Goal: Transaction & Acquisition: Purchase product/service

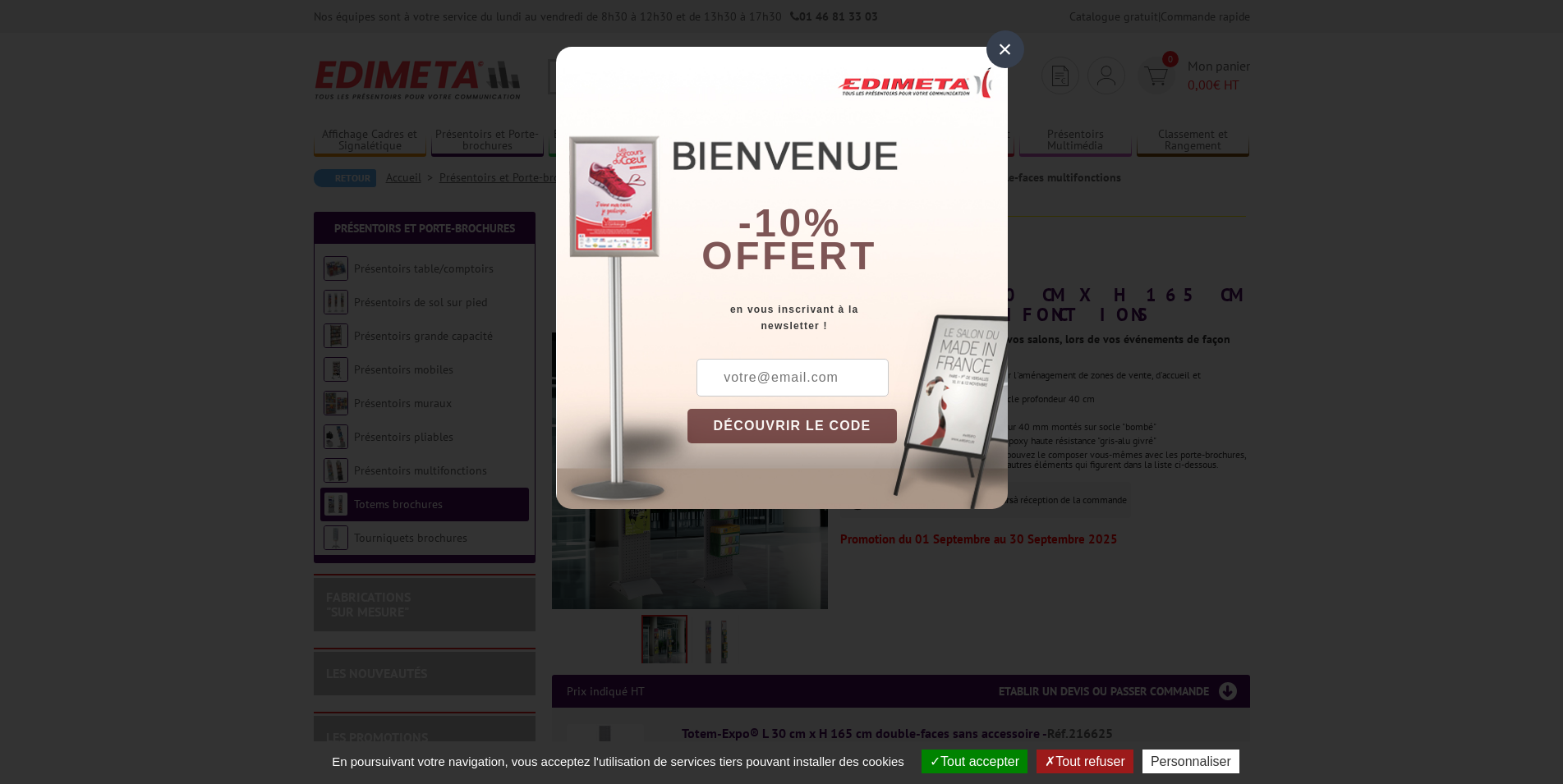
click at [1009, 54] on div "×" at bounding box center [1005, 49] width 38 height 38
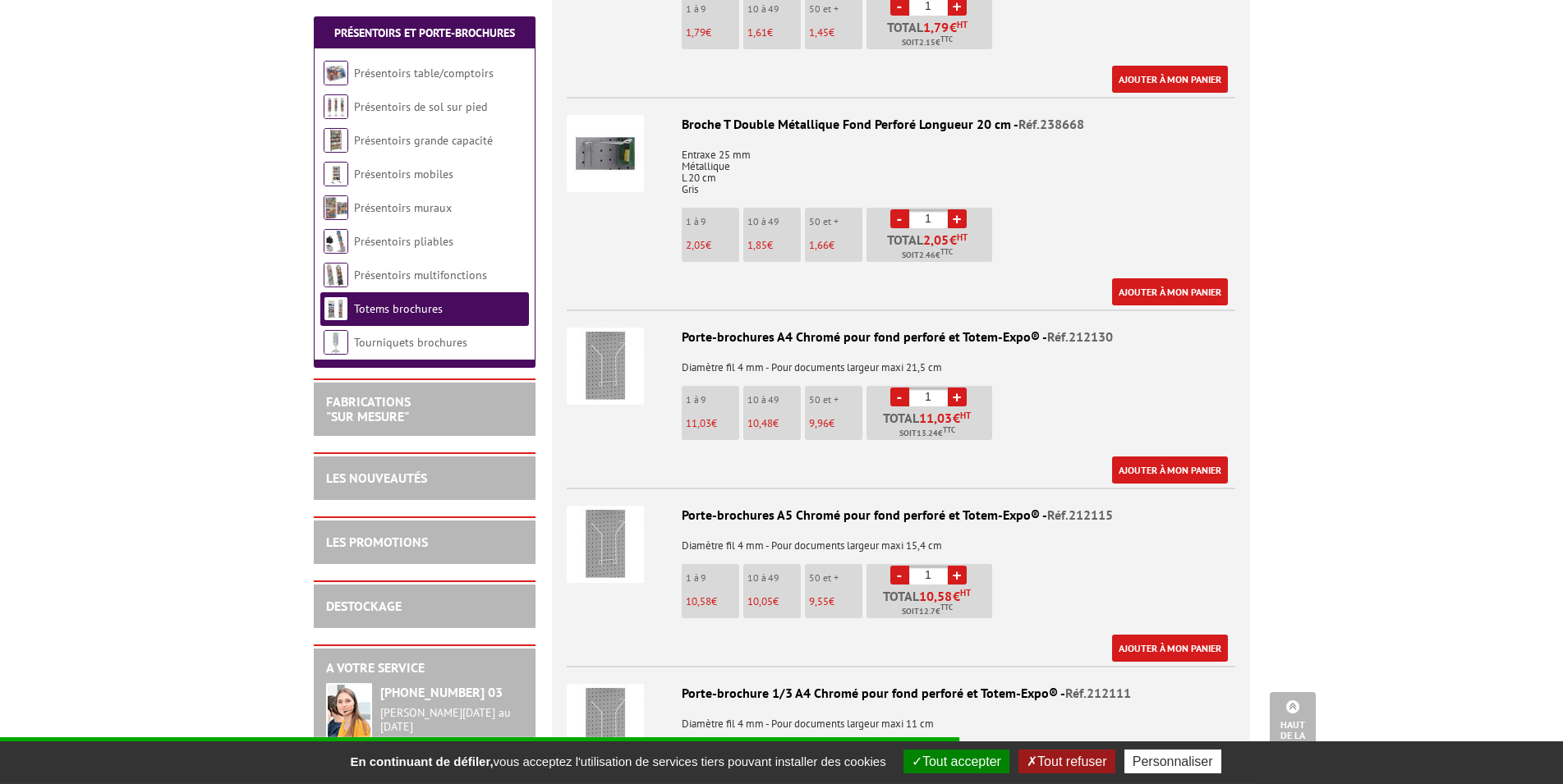
scroll to position [1088, 0]
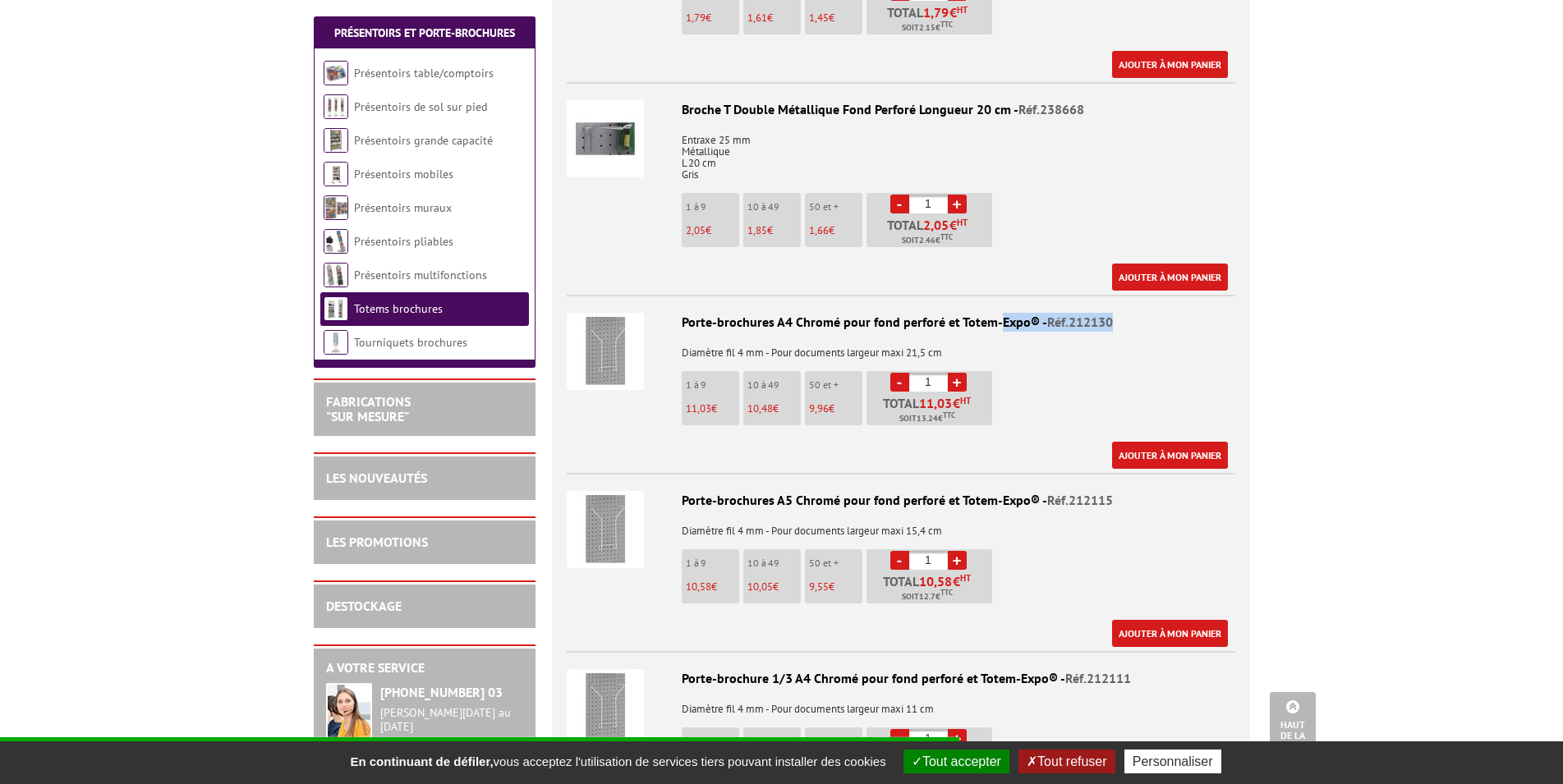
drag, startPoint x: 681, startPoint y: 317, endPoint x: 1131, endPoint y: 318, distance: 450.0
click at [1131, 318] on div "Porte-brochures A4 Chromé pour fond perforé et Totem-Expo® - Réf.212130" at bounding box center [901, 322] width 669 height 19
copy div "Porte-brochures A4 Chromé pour fond perforé et Totem-Expo® - Réf.212130"
click at [959, 380] on link "+" at bounding box center [957, 382] width 19 height 19
type input "2"
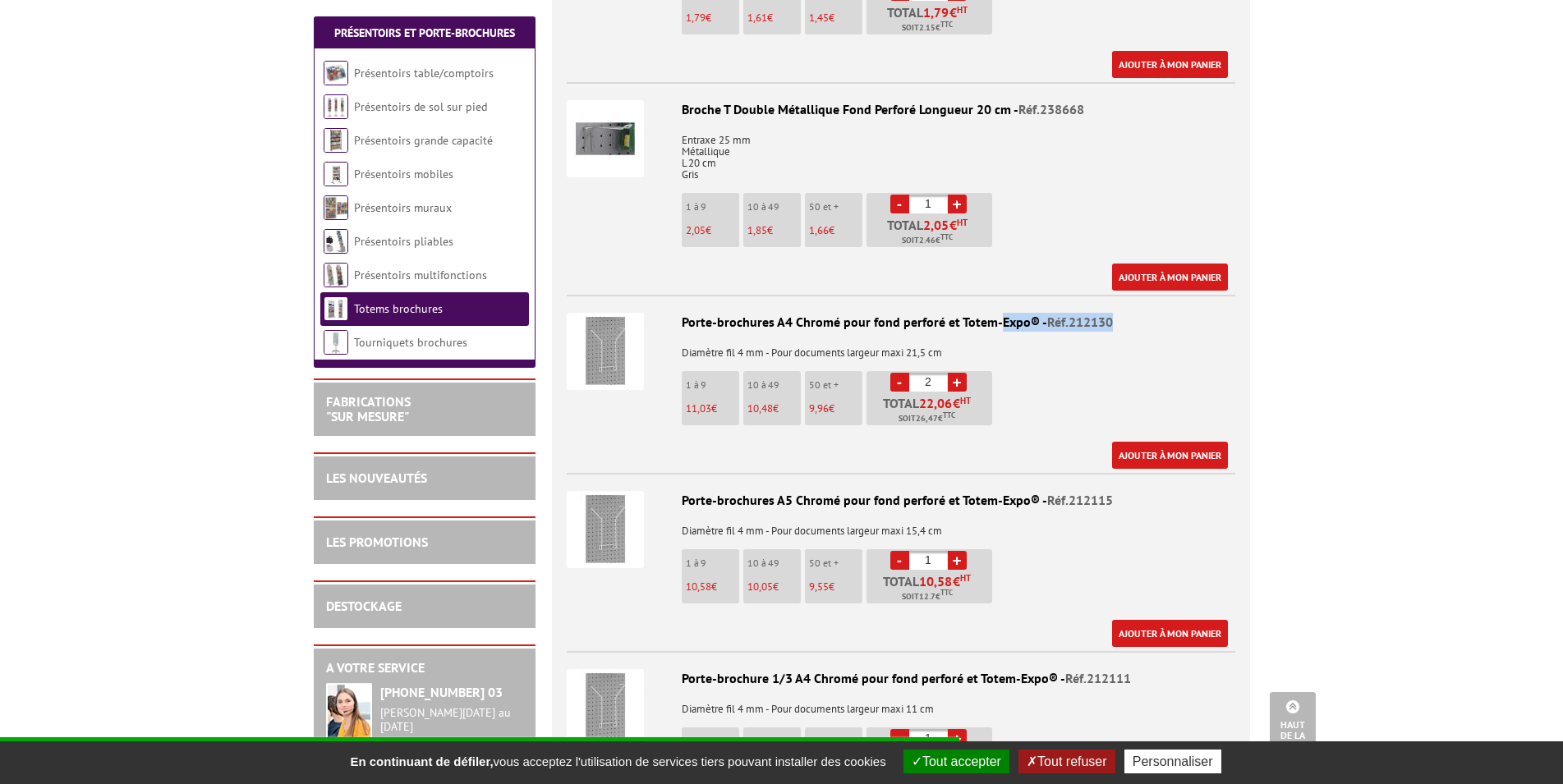
click at [961, 564] on link "+" at bounding box center [957, 560] width 19 height 19
type input "4"
click at [747, 507] on div "Porte-brochures A5 Chromé pour fond perforé et Totem-Expo® - Réf.212115" at bounding box center [901, 500] width 669 height 19
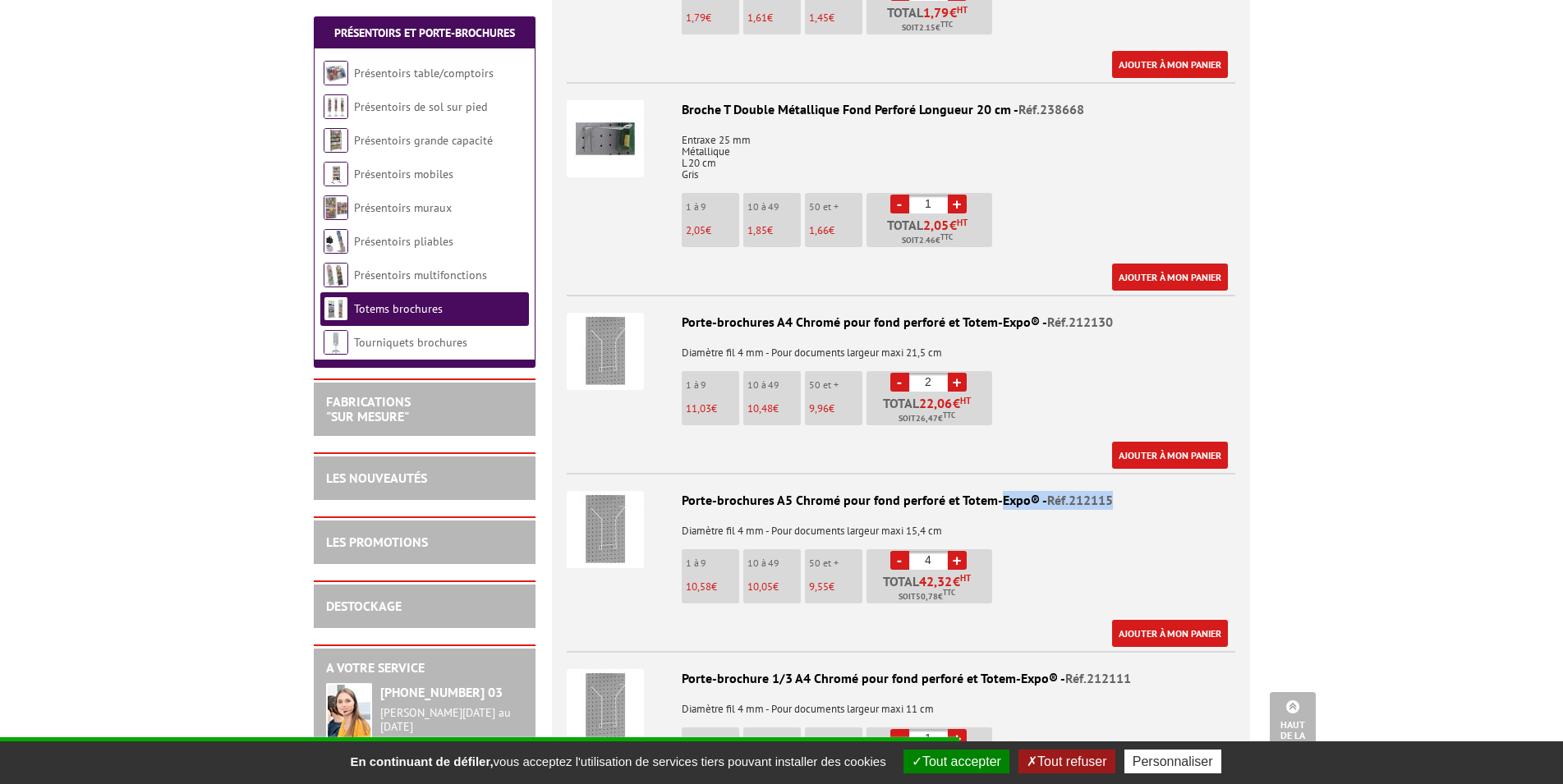
drag, startPoint x: 681, startPoint y: 501, endPoint x: 1160, endPoint y: 497, distance: 479.0
click at [1160, 497] on div "Porte-brochures A5 Chromé pour fond perforé et Totem-Expo® - Réf.212115" at bounding box center [901, 500] width 669 height 19
copy div "Porte-brochures A5 Chromé pour fond perforé et Totem-Expo® - Réf.212115"
drag, startPoint x: 919, startPoint y: 599, endPoint x: 944, endPoint y: 594, distance: 25.5
click at [944, 594] on span "Soit 50,78 € TTC" at bounding box center [927, 596] width 57 height 13
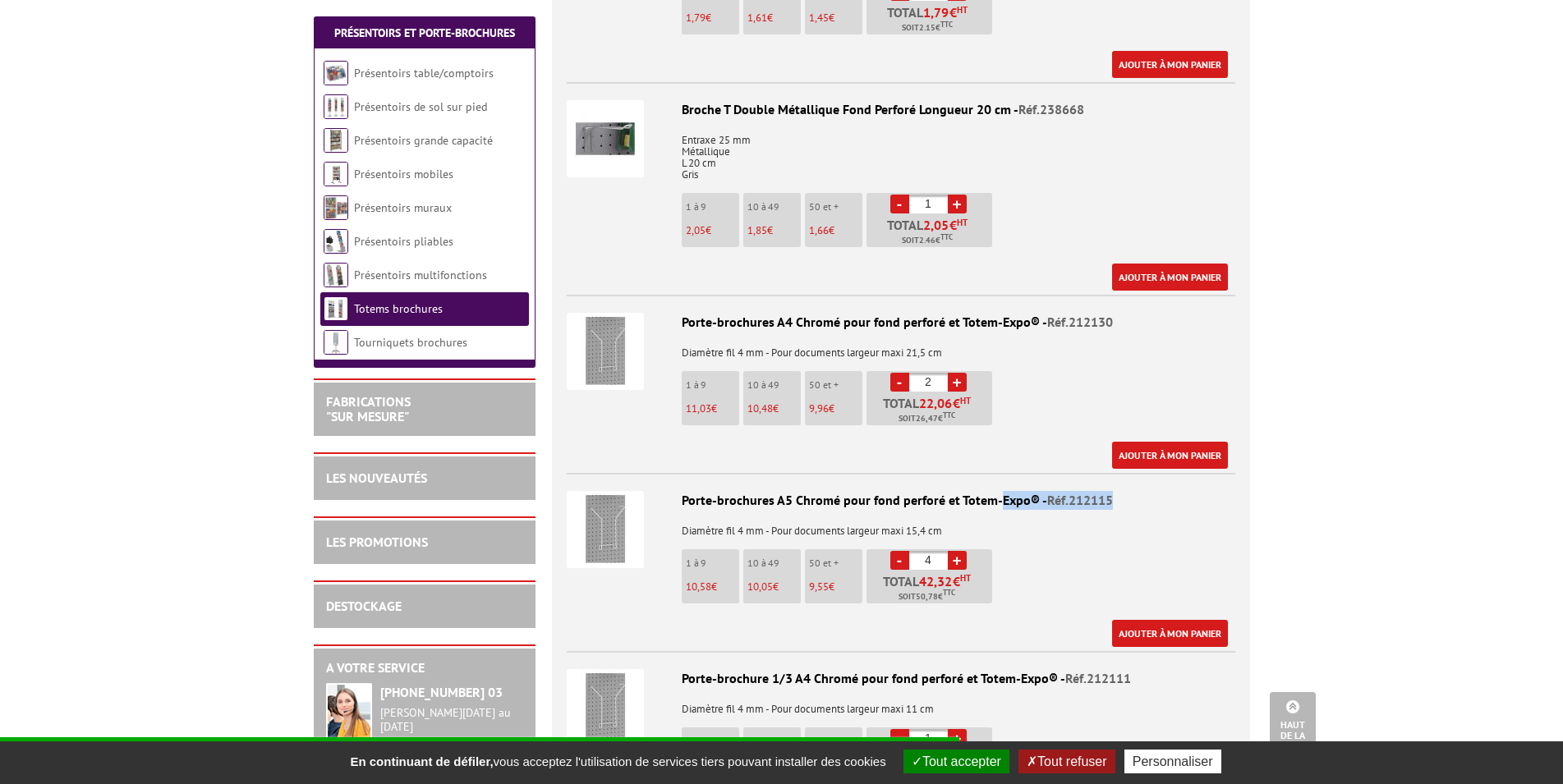
click at [938, 594] on span "Soit 50,78 € TTC" at bounding box center [927, 596] width 57 height 13
drag, startPoint x: 918, startPoint y: 597, endPoint x: 960, endPoint y: 594, distance: 42.1
click at [960, 594] on p "Total 42,32 € HT Soit 50,78 € TTC" at bounding box center [931, 588] width 121 height 28
copy span "50,78 € TTC"
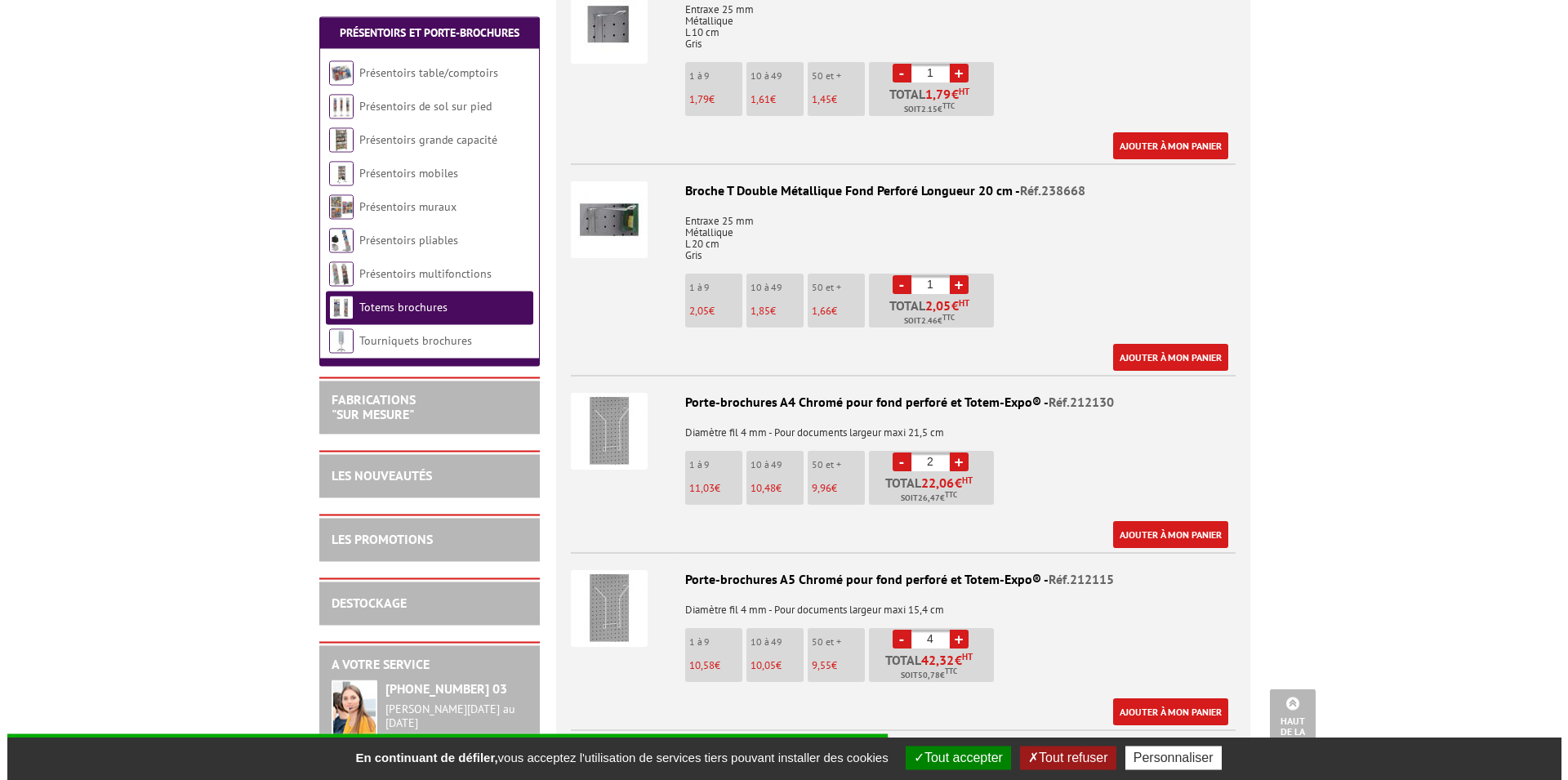
scroll to position [1000, 0]
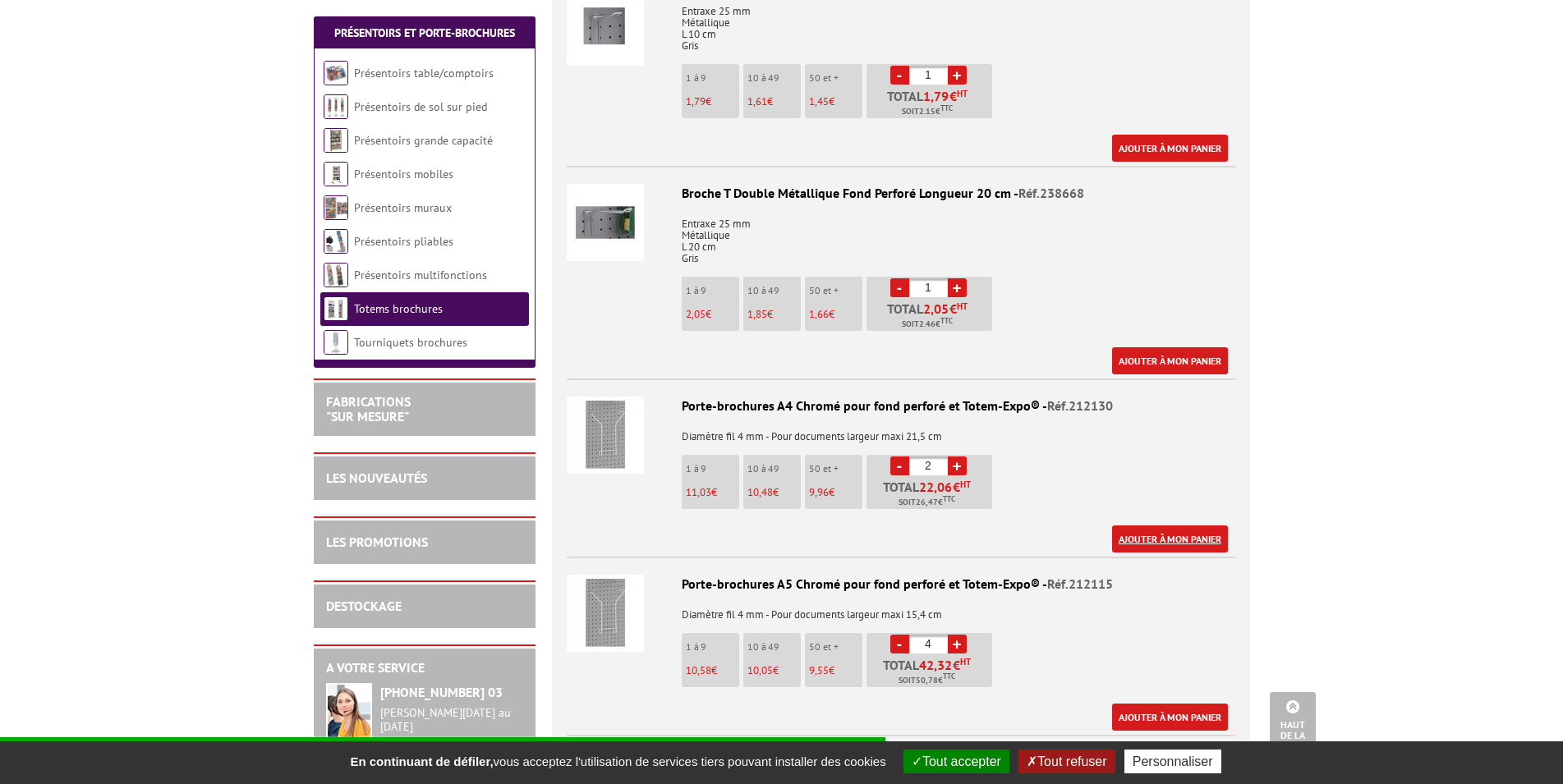
click at [1167, 534] on link "Ajouter à mon panier" at bounding box center [1170, 539] width 116 height 27
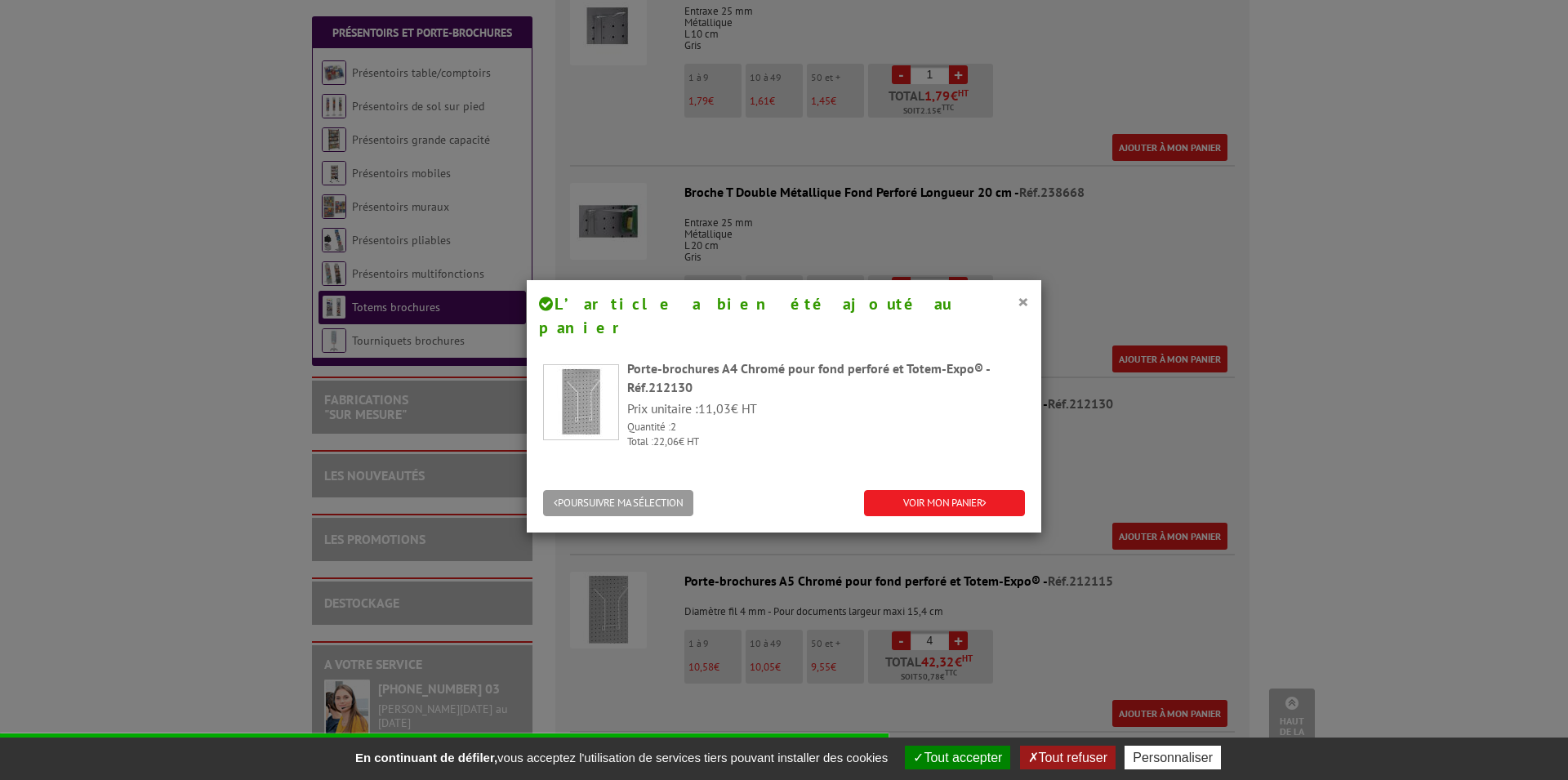
drag, startPoint x: 1122, startPoint y: 647, endPoint x: 1131, endPoint y: 645, distance: 9.2
click at [1130, 645] on div "× L’article a bien été ajouté au panier Porte-brochures A4 Chromé pour fond per…" at bounding box center [784, 390] width 1568 height 780
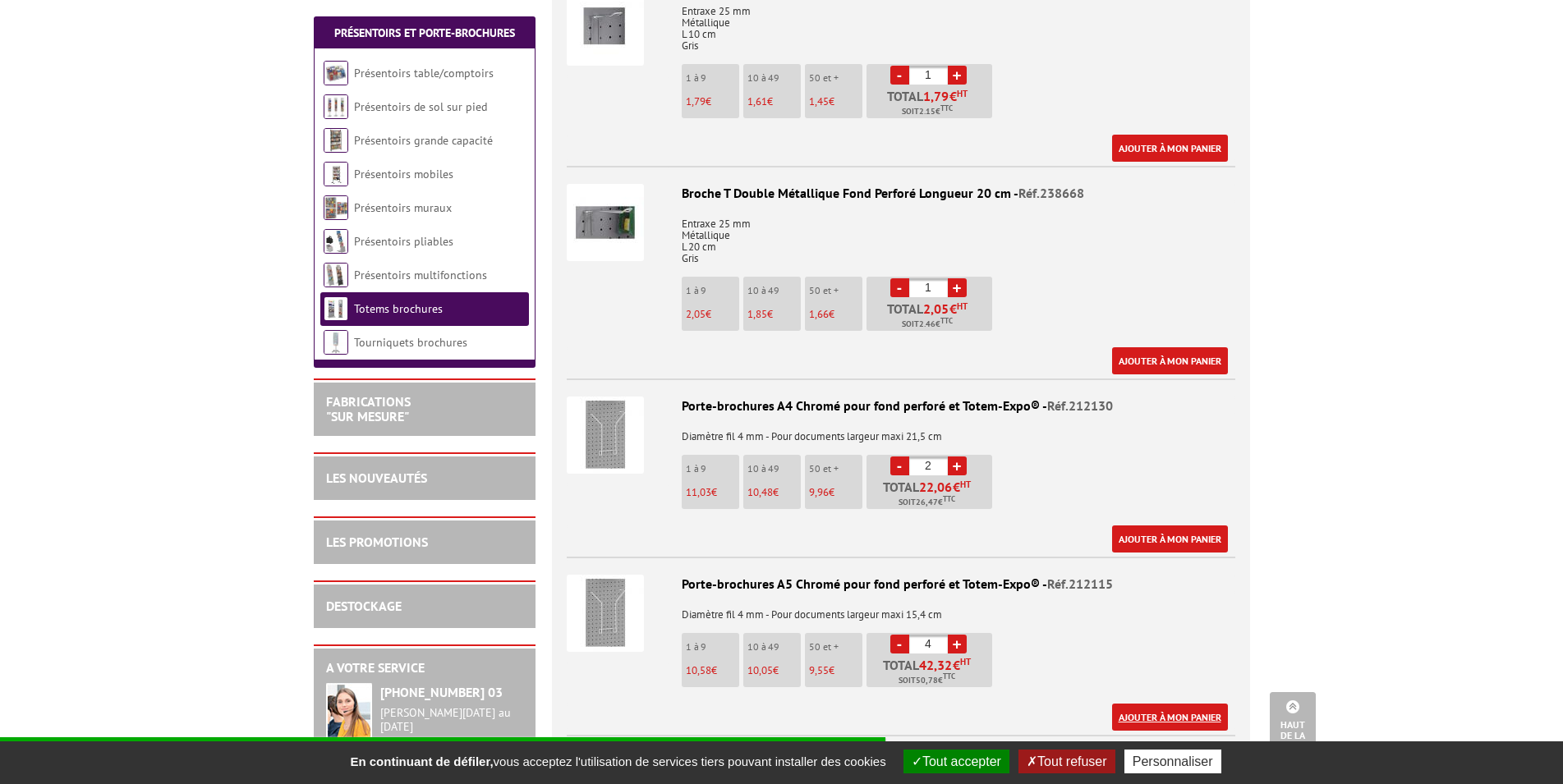
click at [1190, 719] on link "Ajouter à mon panier" at bounding box center [1170, 717] width 116 height 27
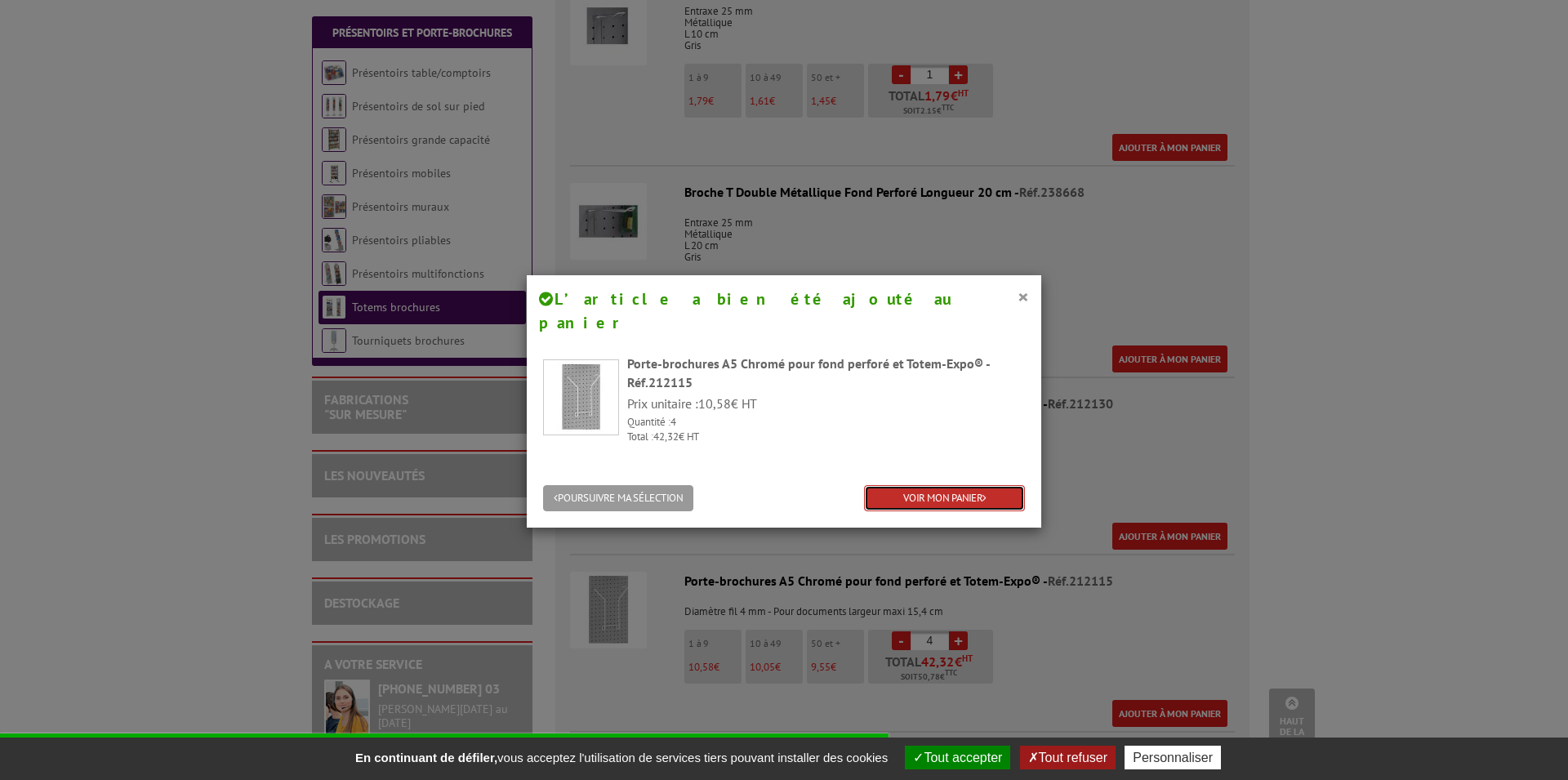
click at [966, 485] on link "VOIR MON PANIER" at bounding box center [944, 499] width 161 height 27
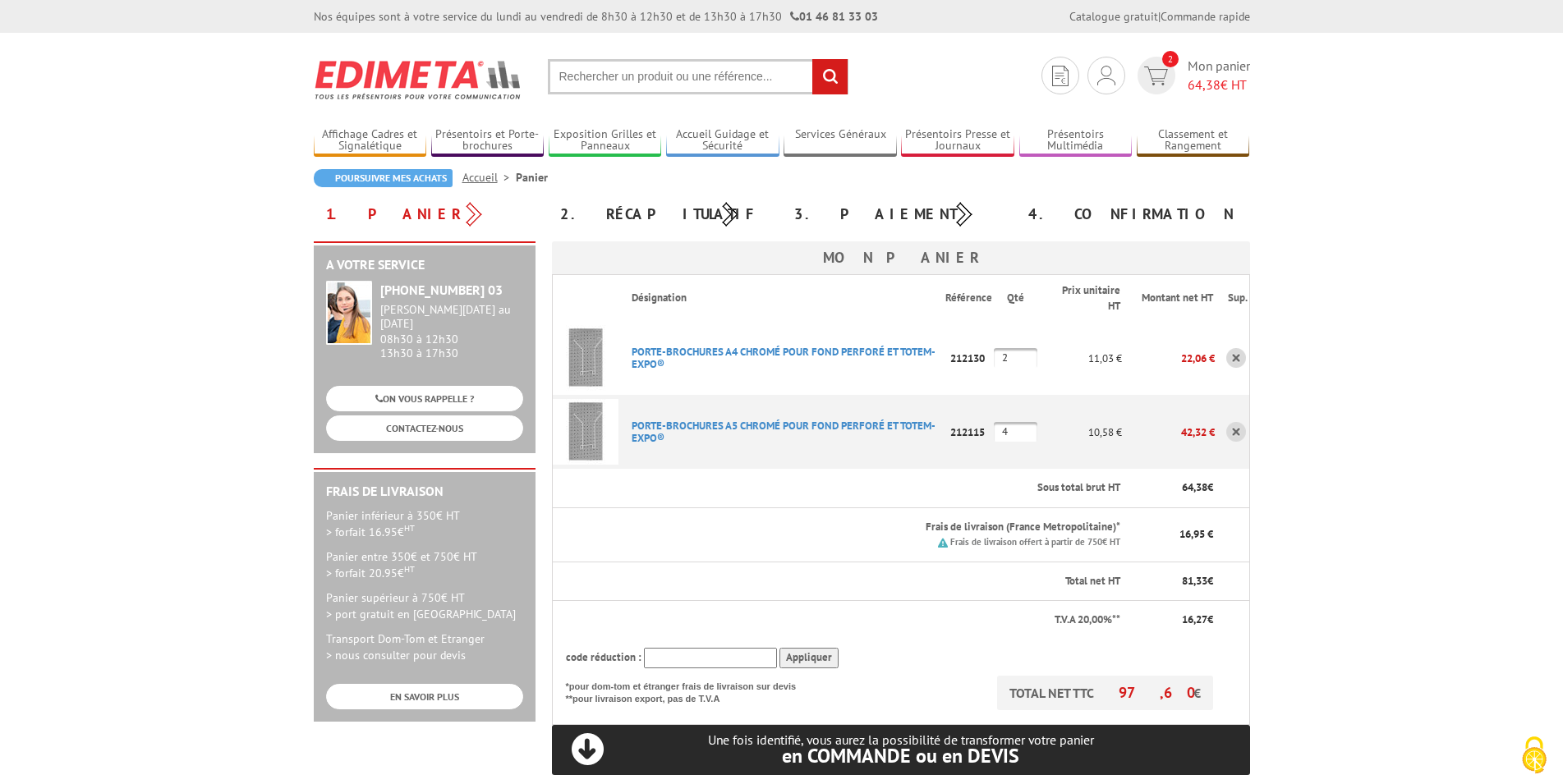
click at [645, 75] on input "text" at bounding box center [698, 76] width 301 height 35
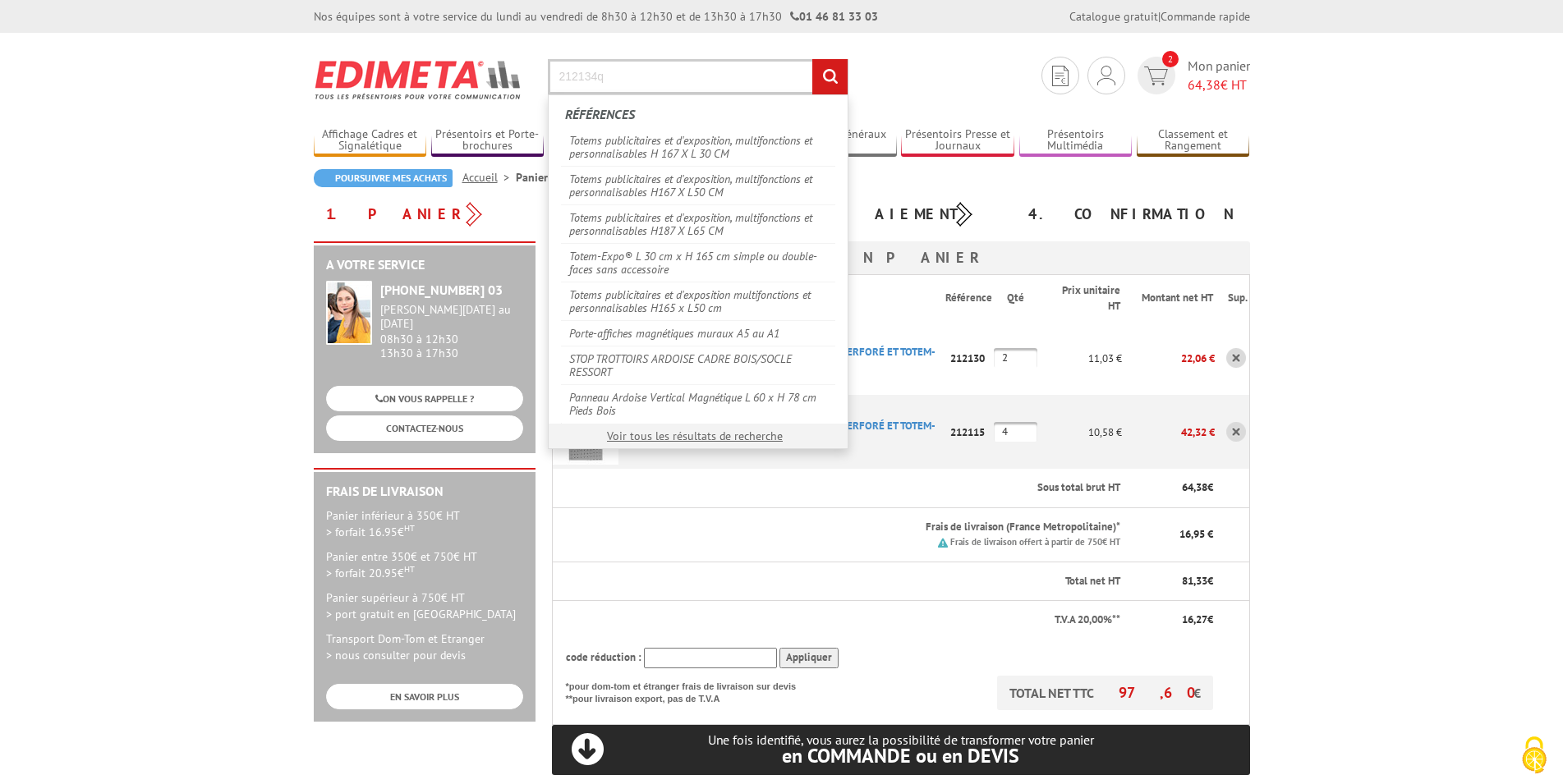
type input "212134q"
click at [813, 59] on input "rechercher" at bounding box center [830, 76] width 35 height 35
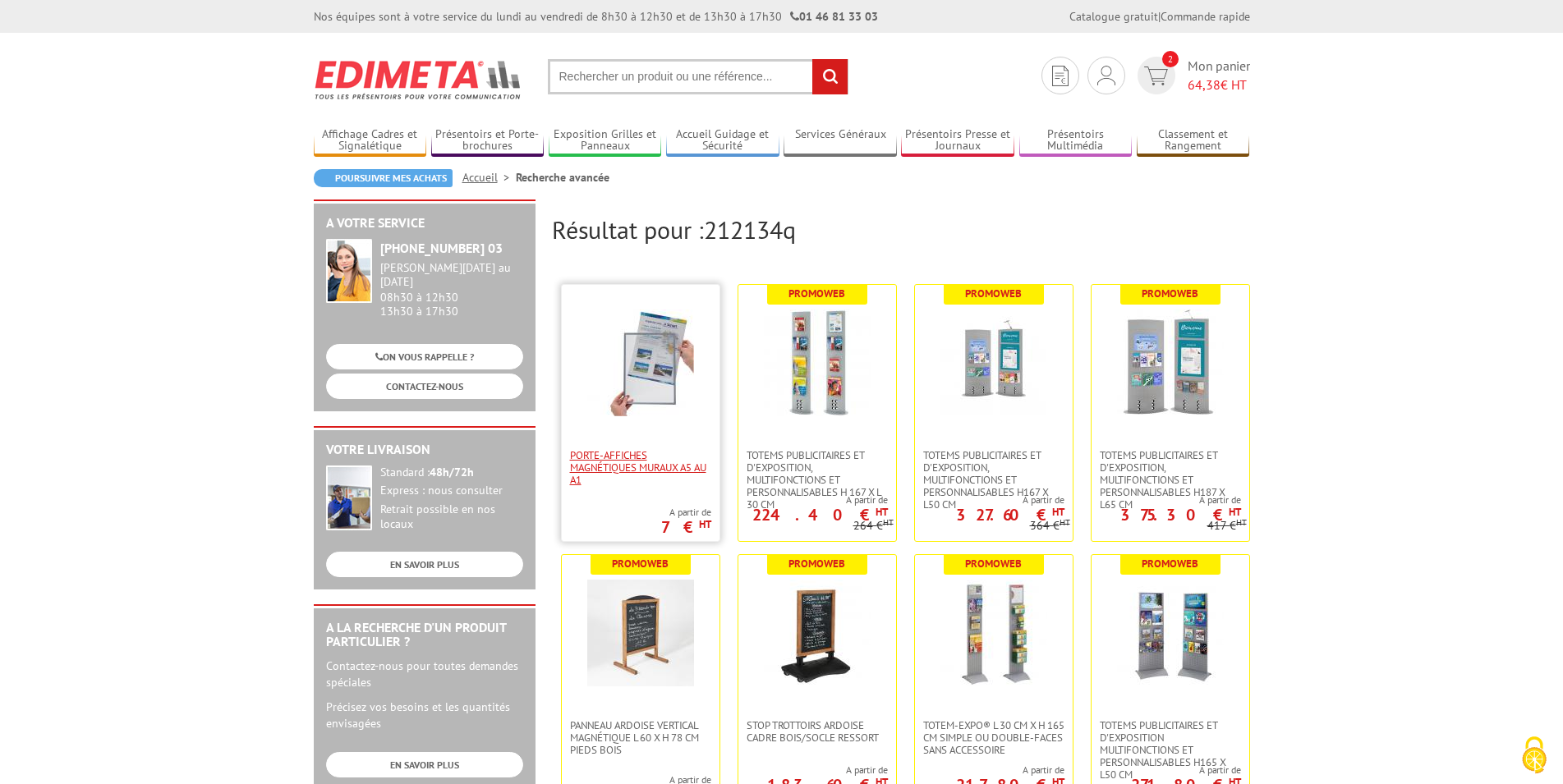
click at [635, 461] on span "Porte-affiches magnétiques muraux A5 au A1" at bounding box center [640, 468] width 141 height 37
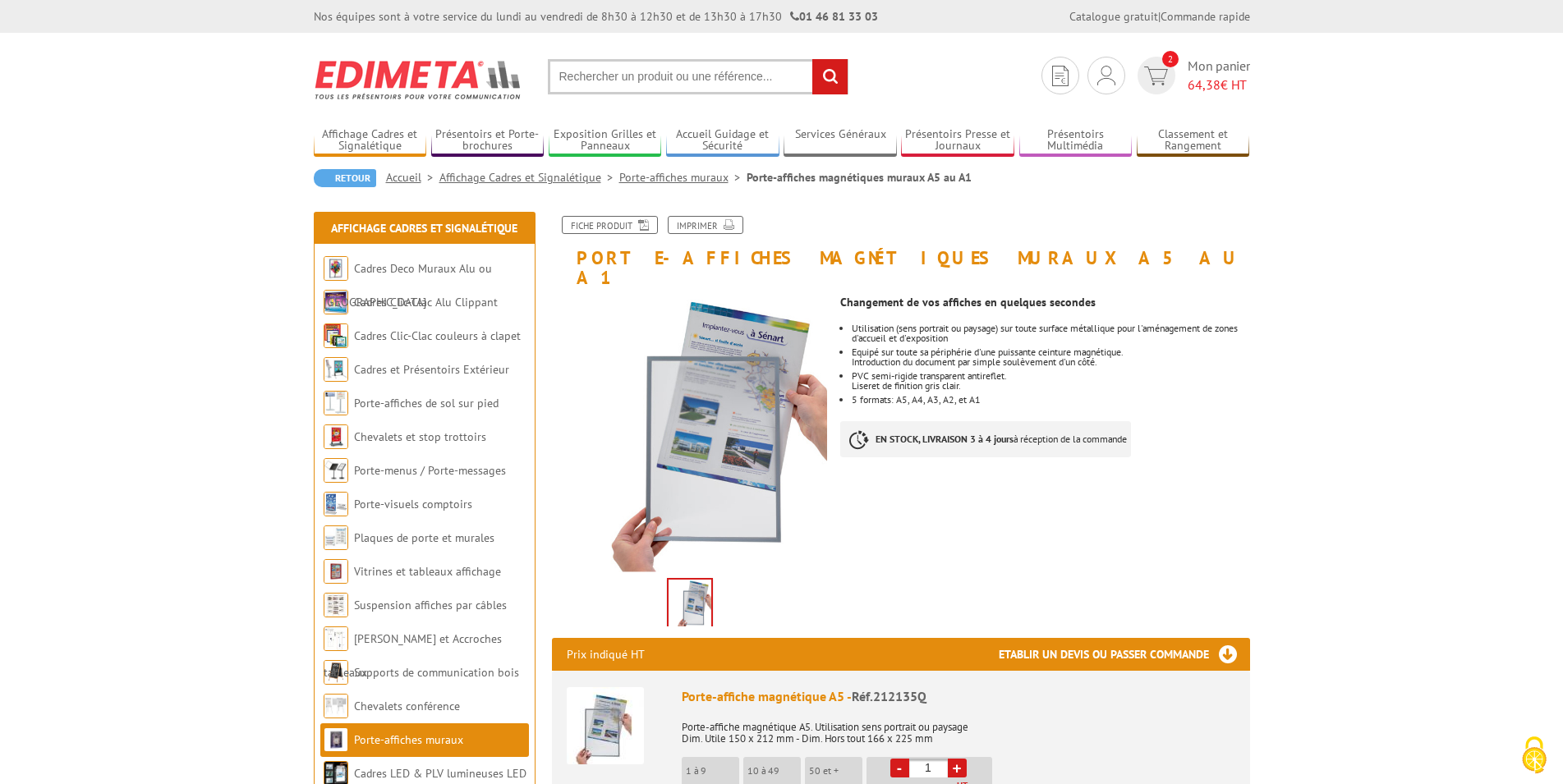
click at [956, 759] on link "+" at bounding box center [957, 767] width 19 height 19
type input "2"
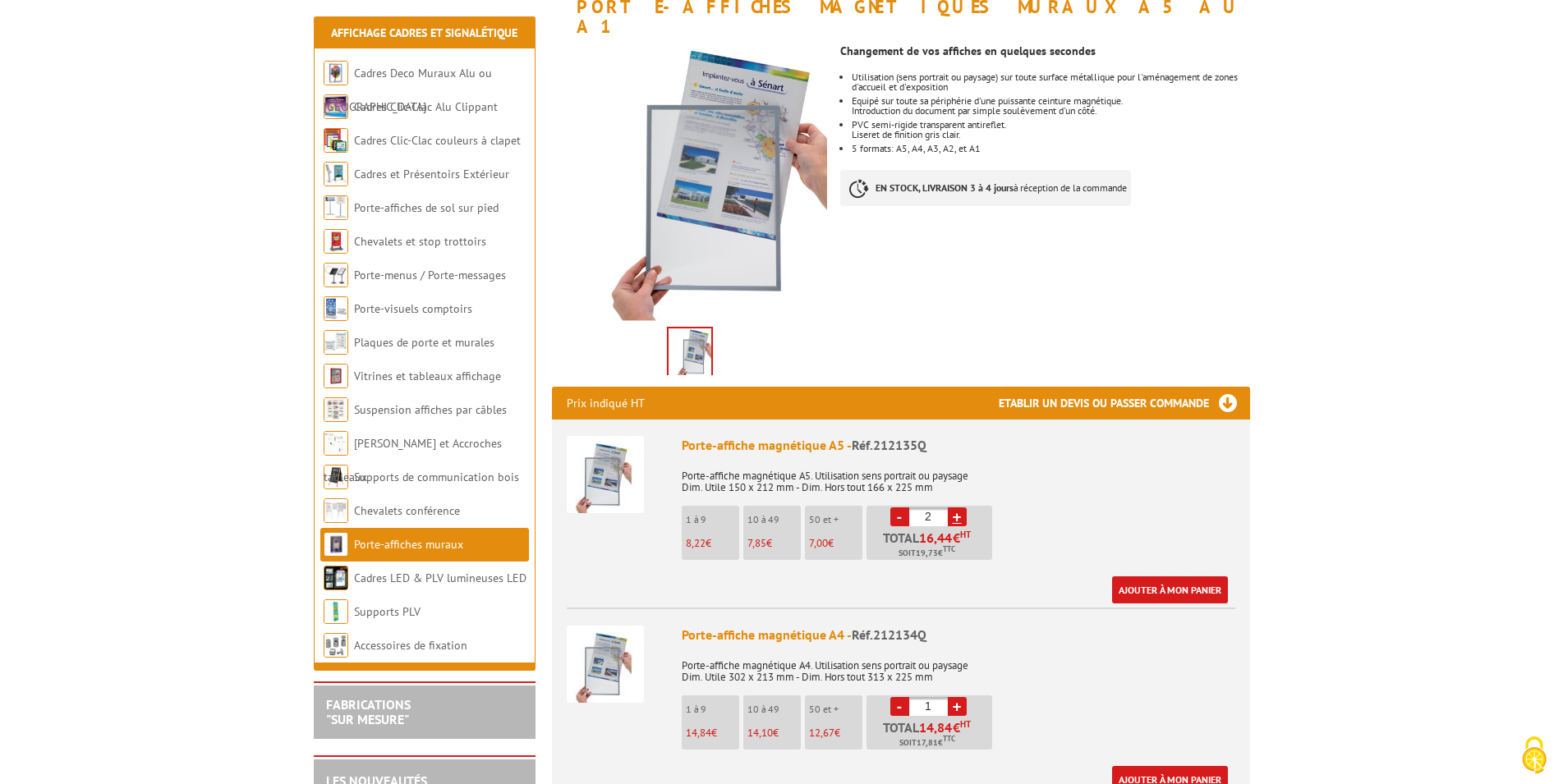
scroll to position [335, 0]
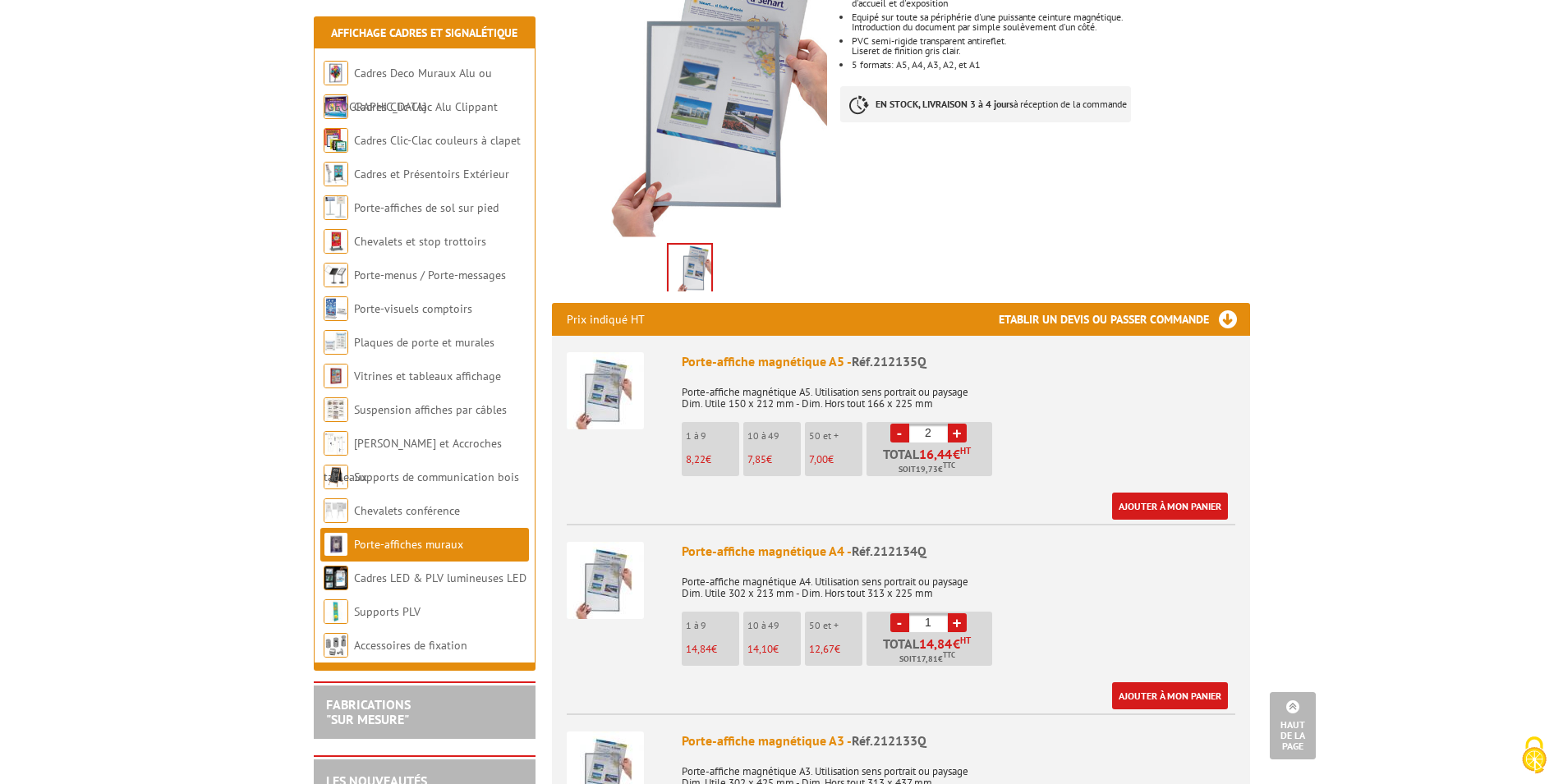
click at [953, 614] on link "+" at bounding box center [957, 623] width 19 height 19
type input "2"
click at [1165, 682] on link "Ajouter à mon panier" at bounding box center [1170, 696] width 116 height 27
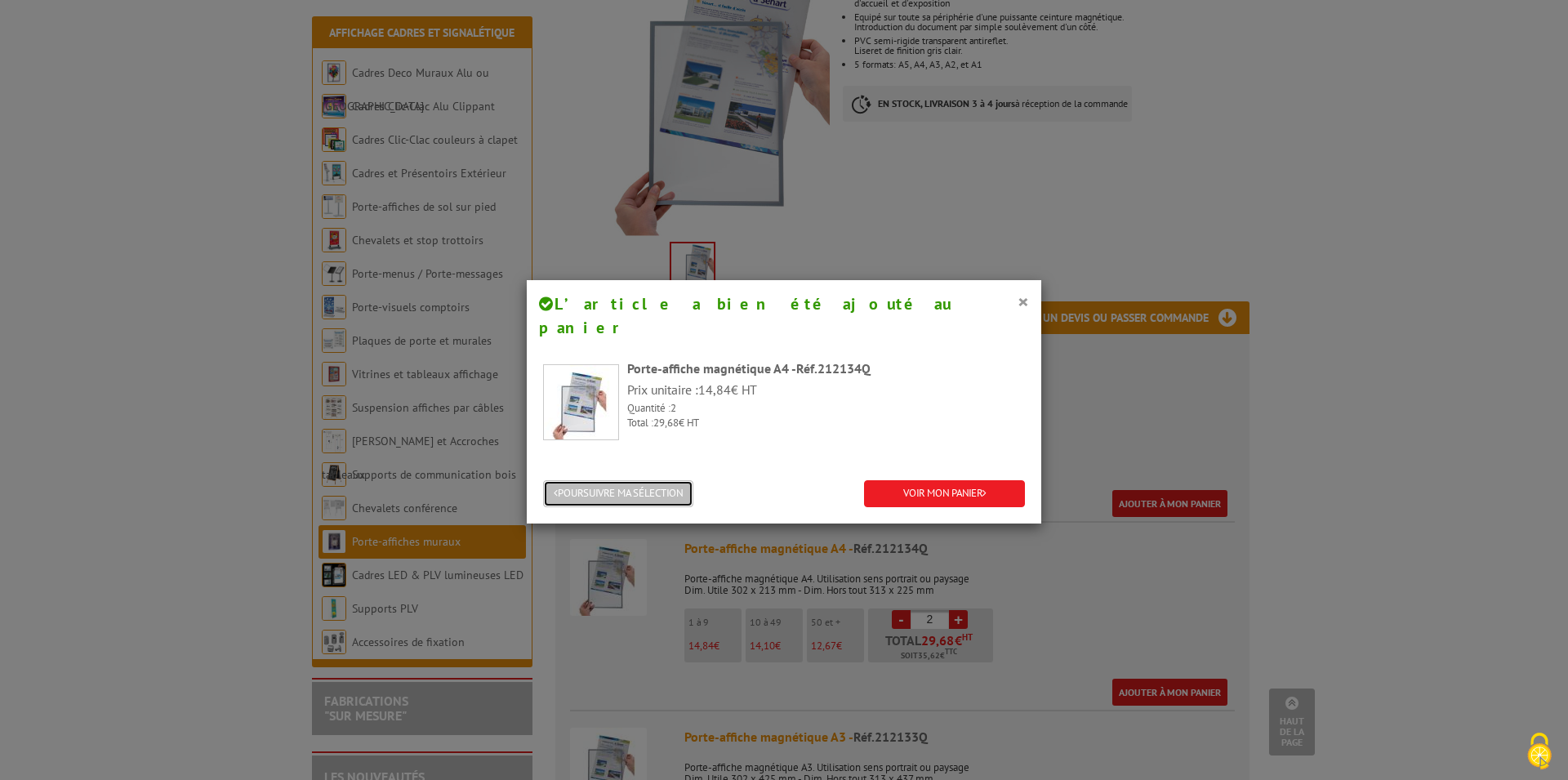
click at [609, 480] on button "POURSUIVRE MA SÉLECTION" at bounding box center [618, 494] width 150 height 27
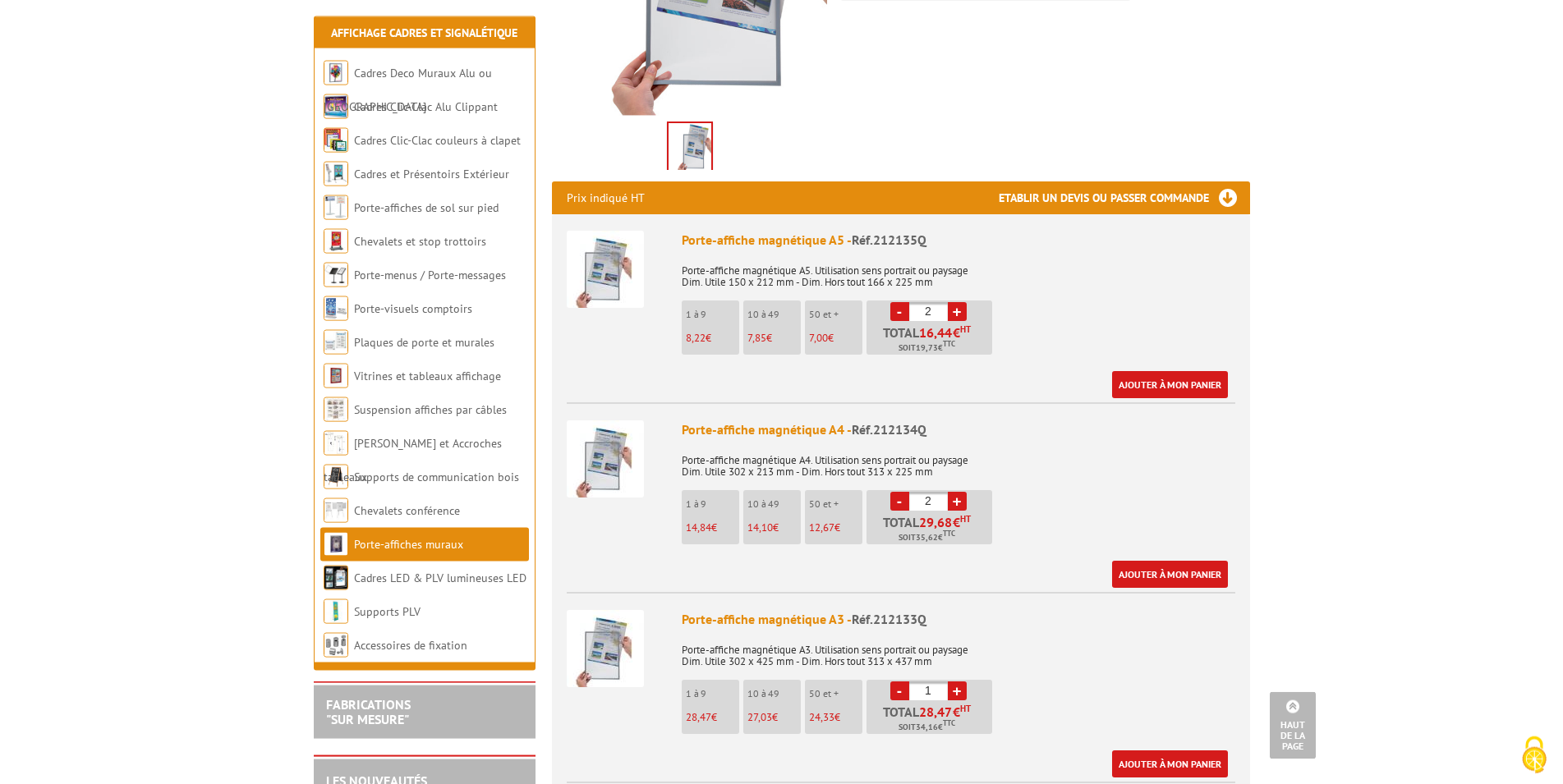
scroll to position [502, 0]
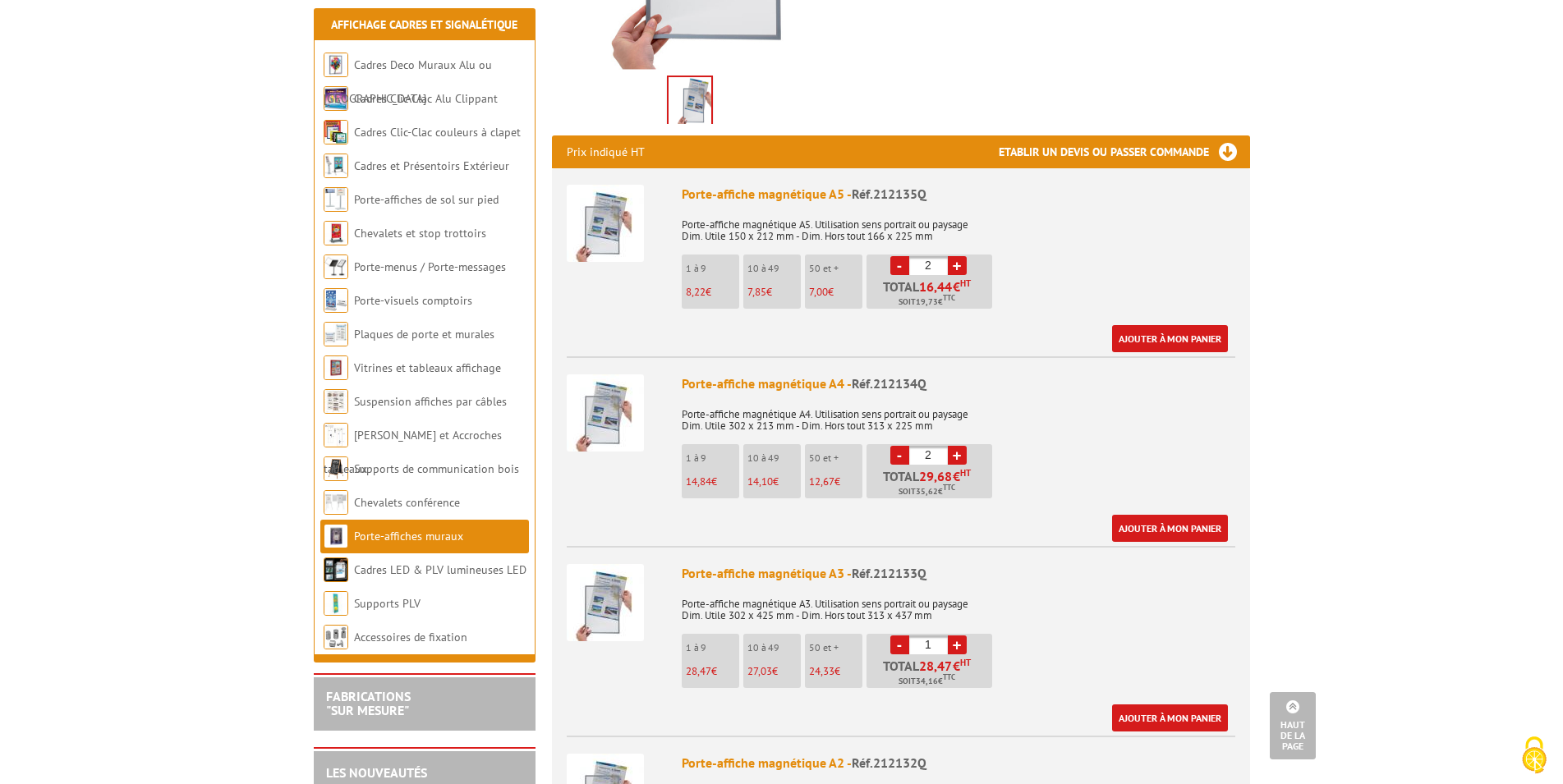
click at [957, 635] on link "+" at bounding box center [957, 644] width 19 height 19
type input "2"
click at [1155, 705] on link "Ajouter à mon panier" at bounding box center [1170, 718] width 116 height 27
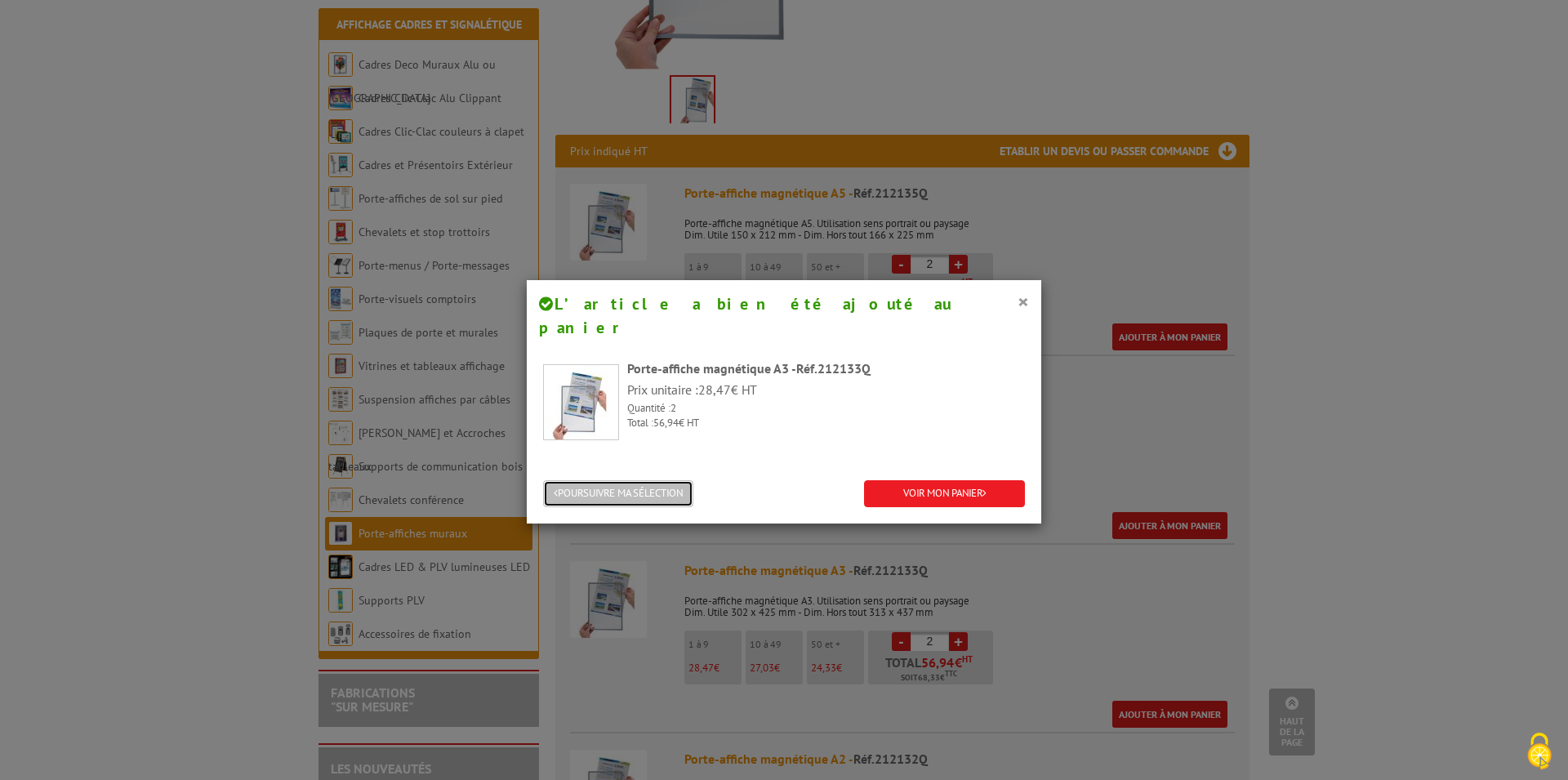
click at [664, 480] on button "POURSUIVRE MA SÉLECTION" at bounding box center [618, 494] width 150 height 27
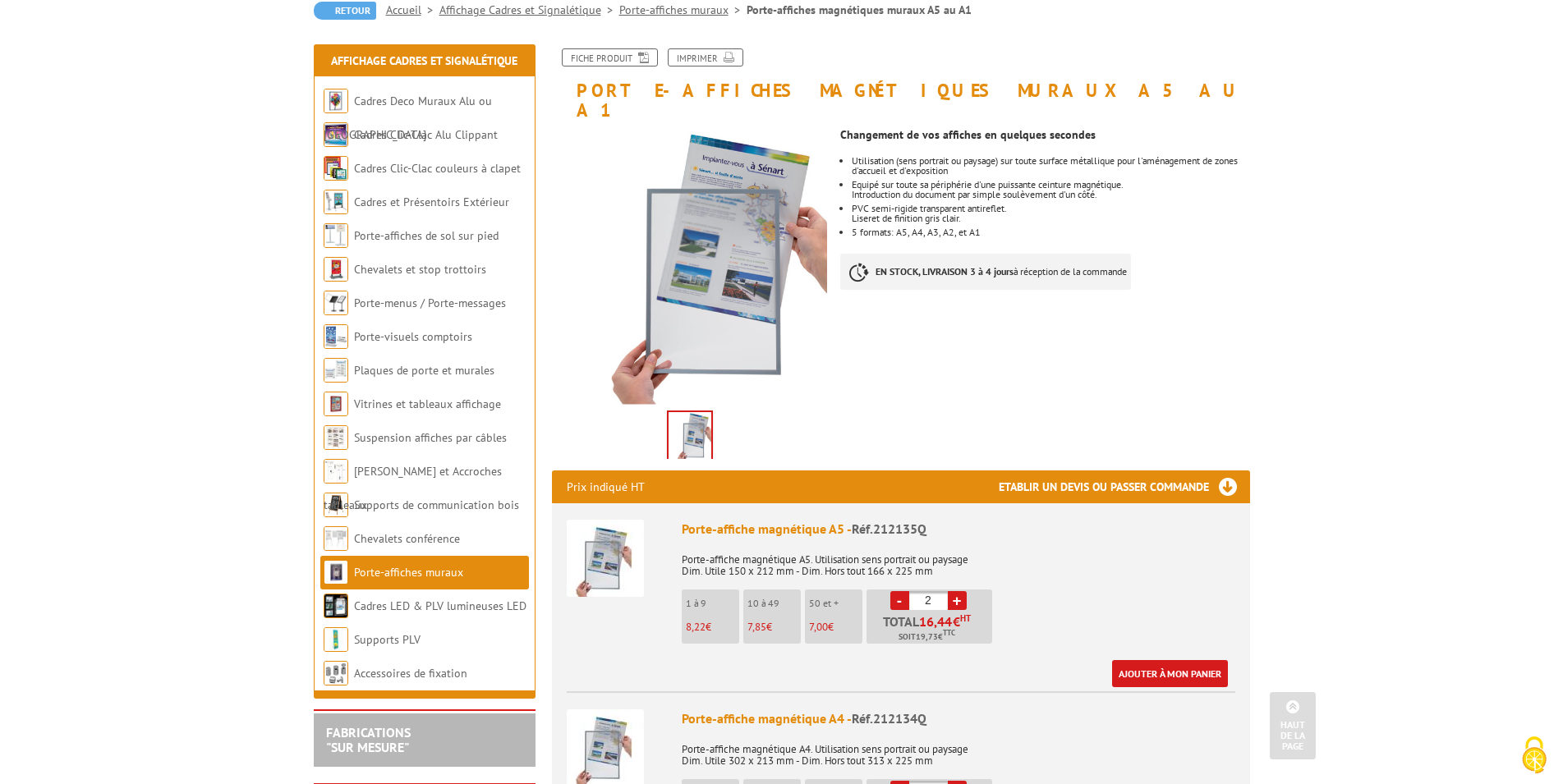
scroll to position [0, 0]
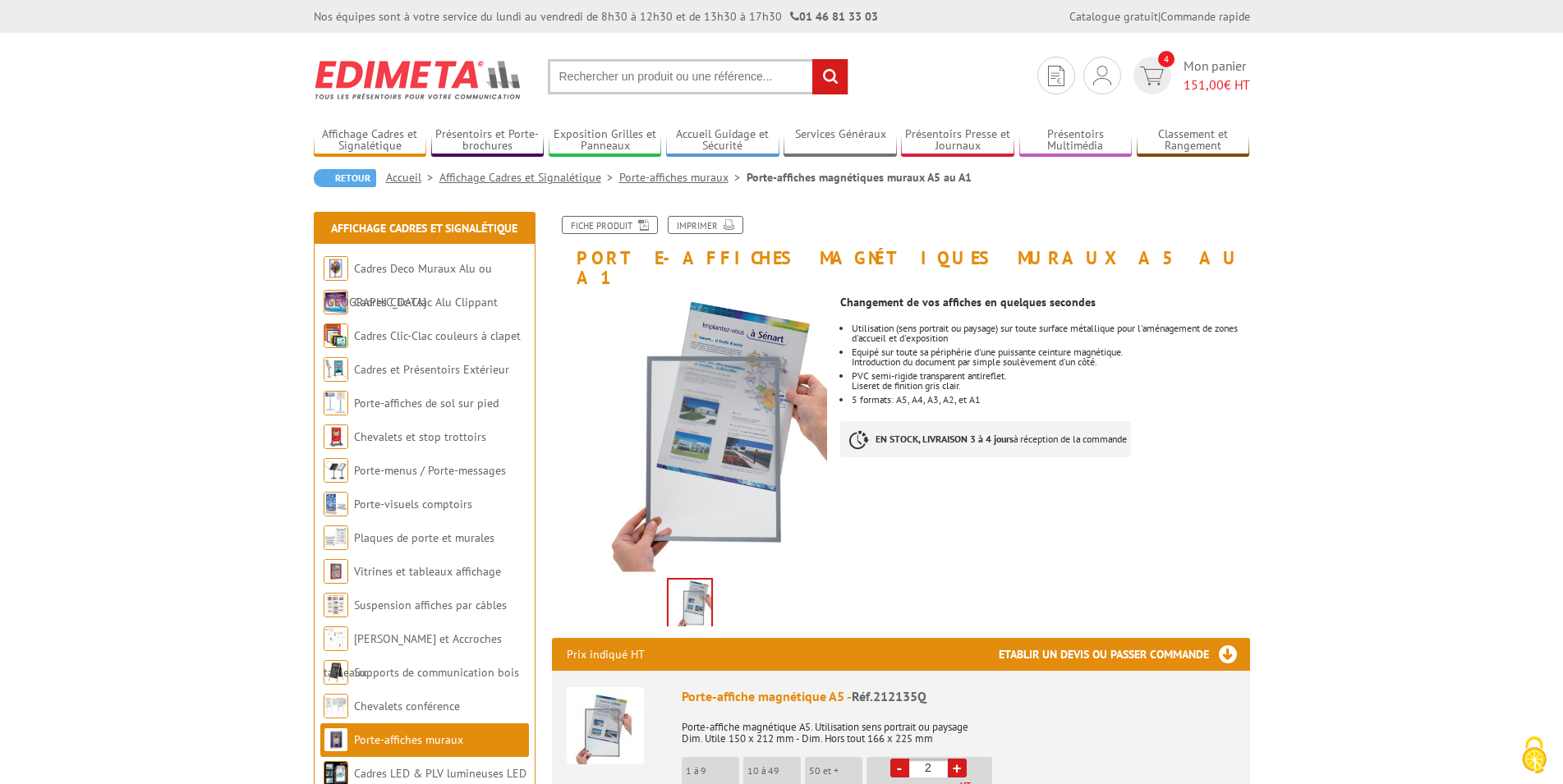
click at [732, 88] on input "text" at bounding box center [698, 76] width 301 height 35
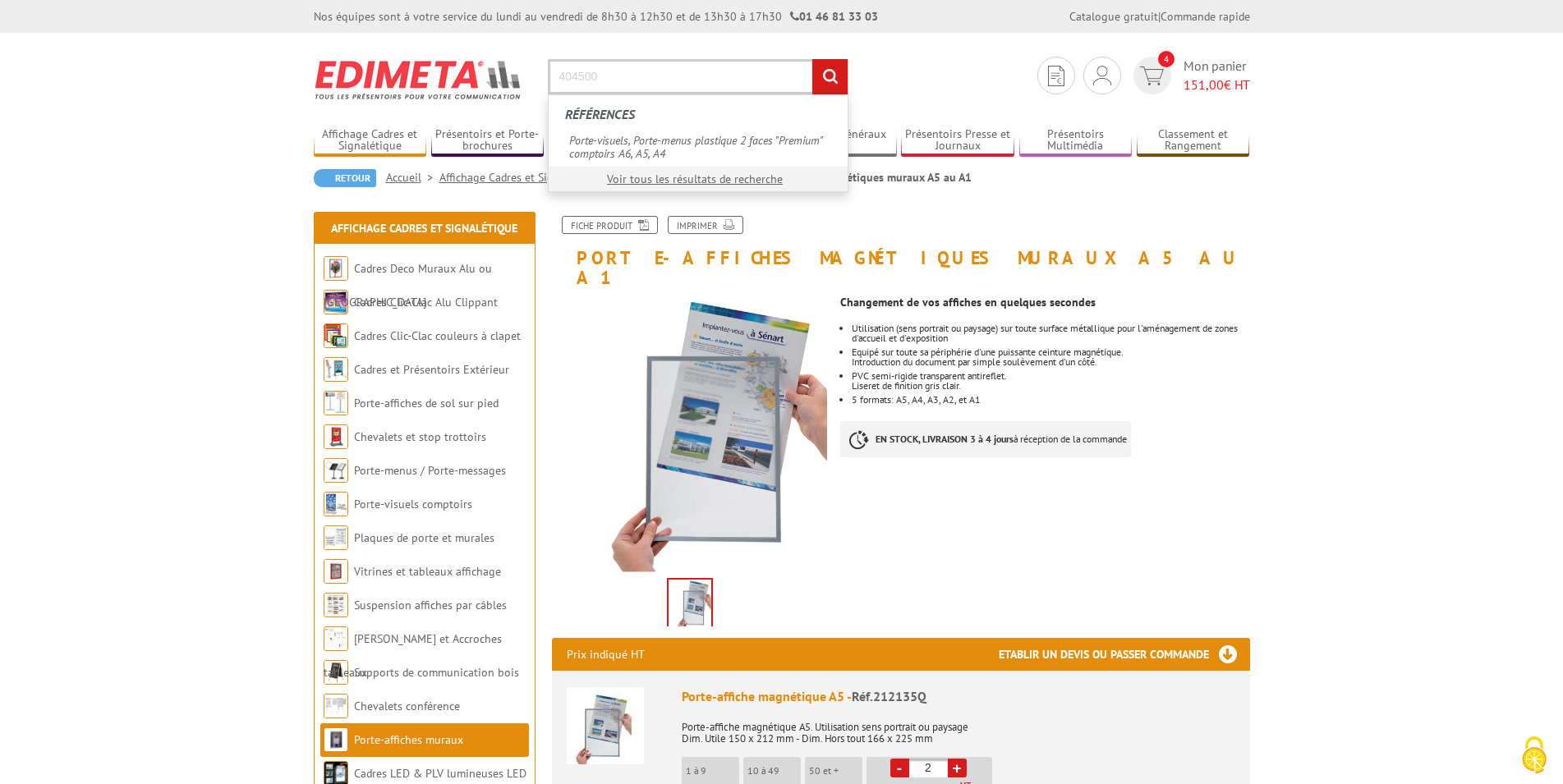
type input "404500"
click at [813, 59] on input "rechercher" at bounding box center [830, 76] width 35 height 35
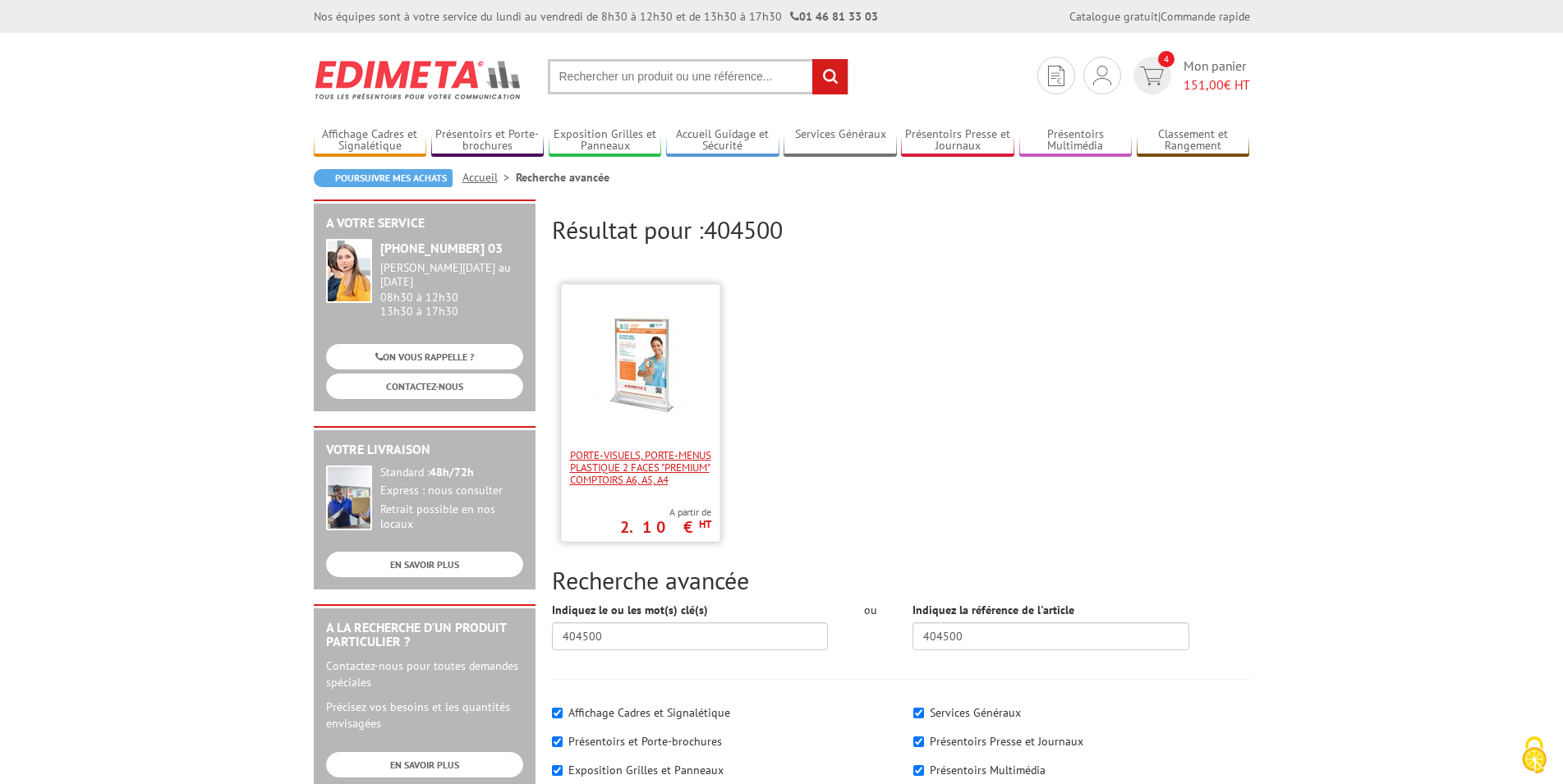
drag, startPoint x: 637, startPoint y: 456, endPoint x: 644, endPoint y: 451, distance: 8.6
click at [638, 453] on span "Porte-visuels, Porte-menus plastique 2 faces "Premium" comptoirs A6, A5, A4" at bounding box center [640, 468] width 141 height 37
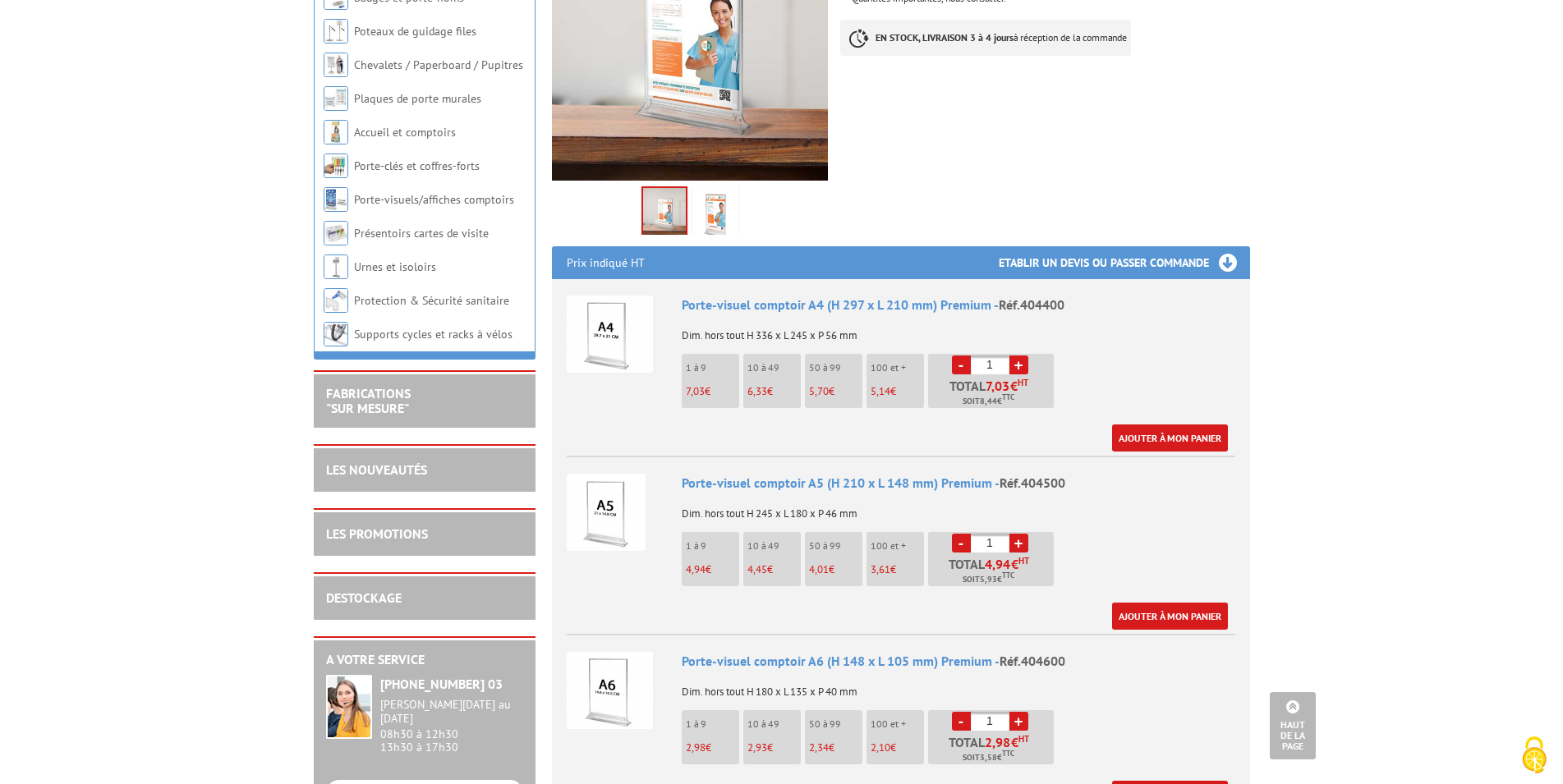
scroll to position [419, 0]
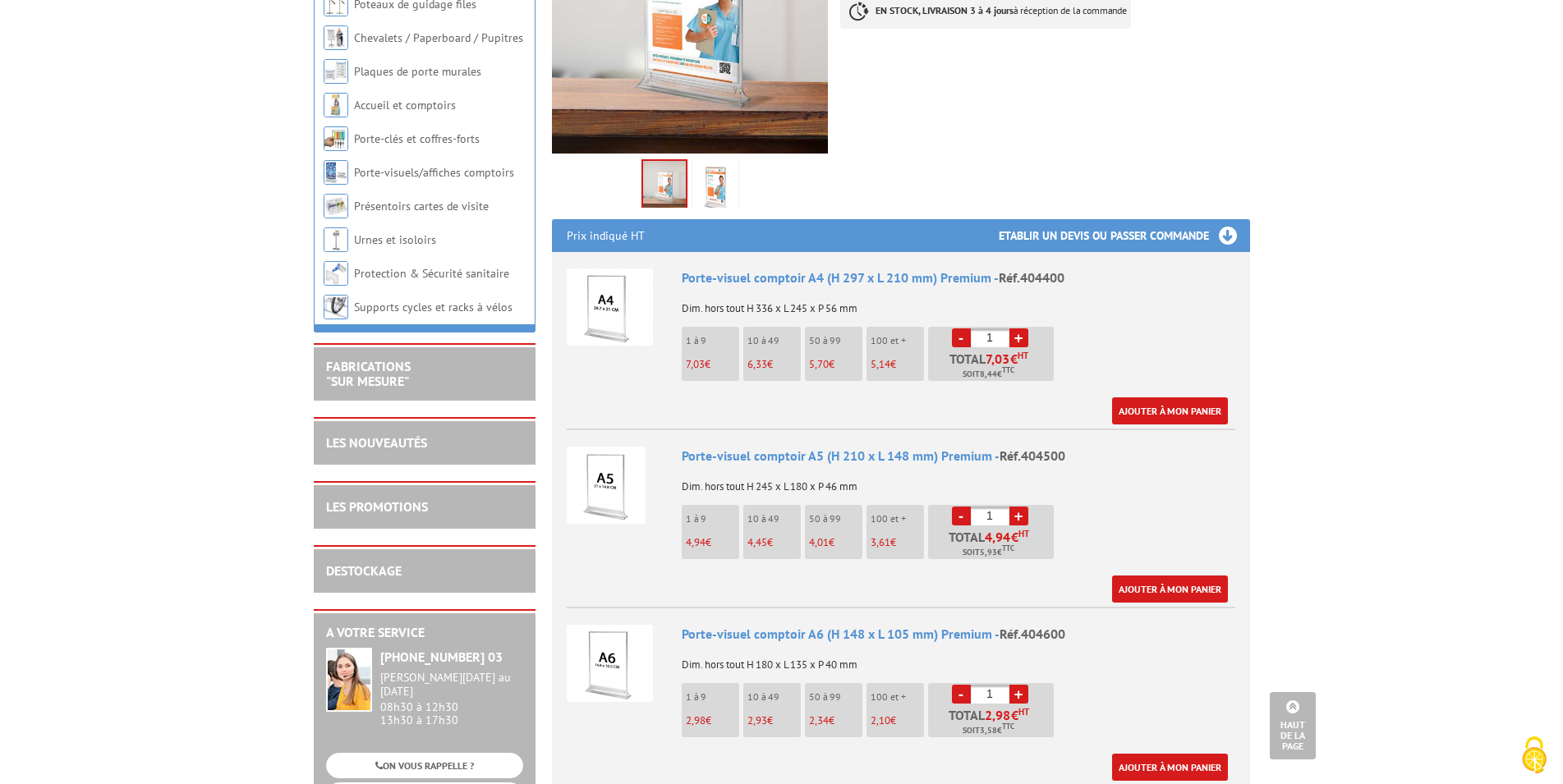
click at [1018, 514] on link "+" at bounding box center [1018, 516] width 19 height 19
type input "2"
click at [1187, 594] on link "Ajouter à mon panier" at bounding box center [1170, 589] width 116 height 27
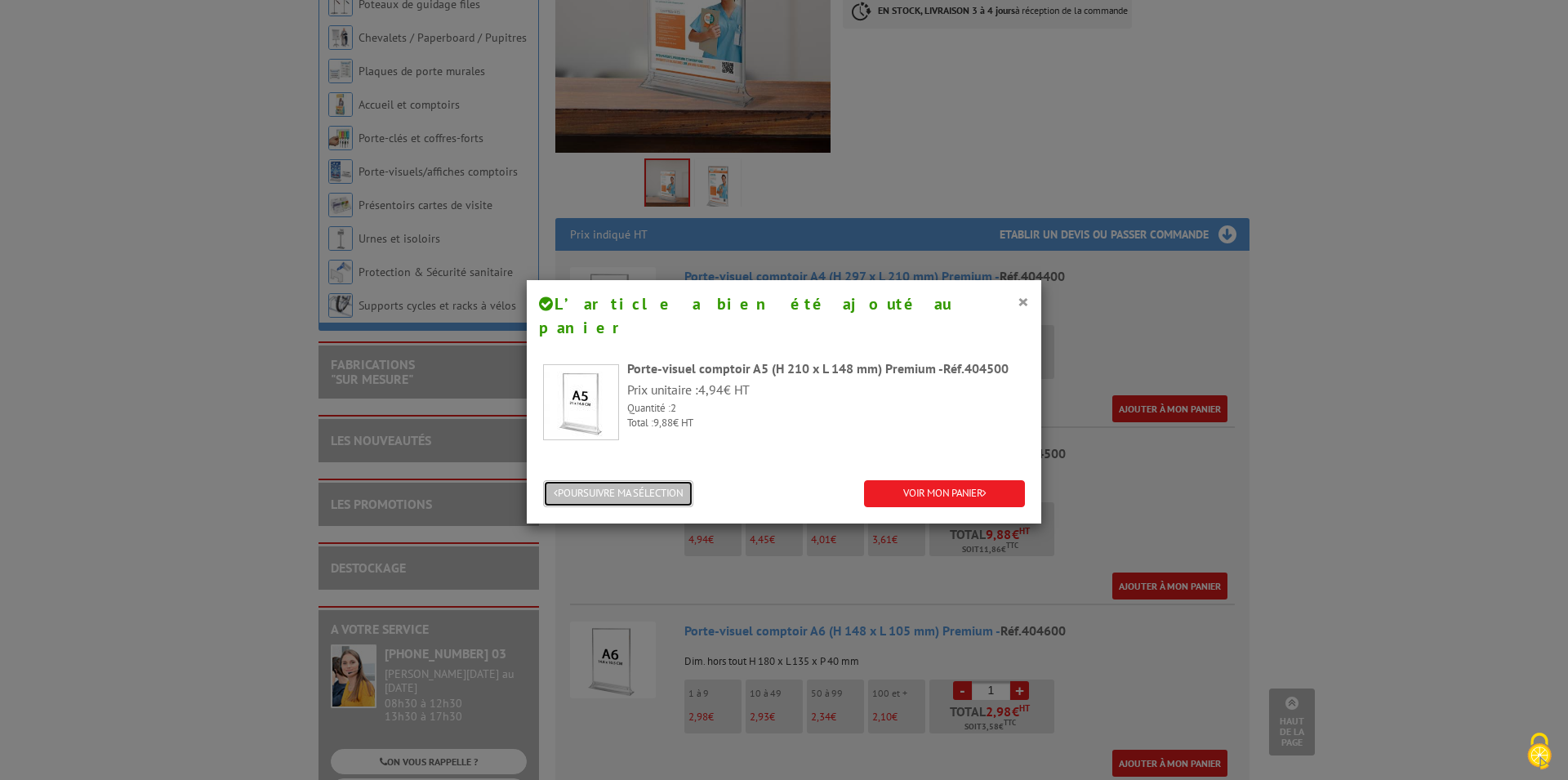
click at [614, 480] on button "POURSUIVRE MA SÉLECTION" at bounding box center [618, 494] width 150 height 27
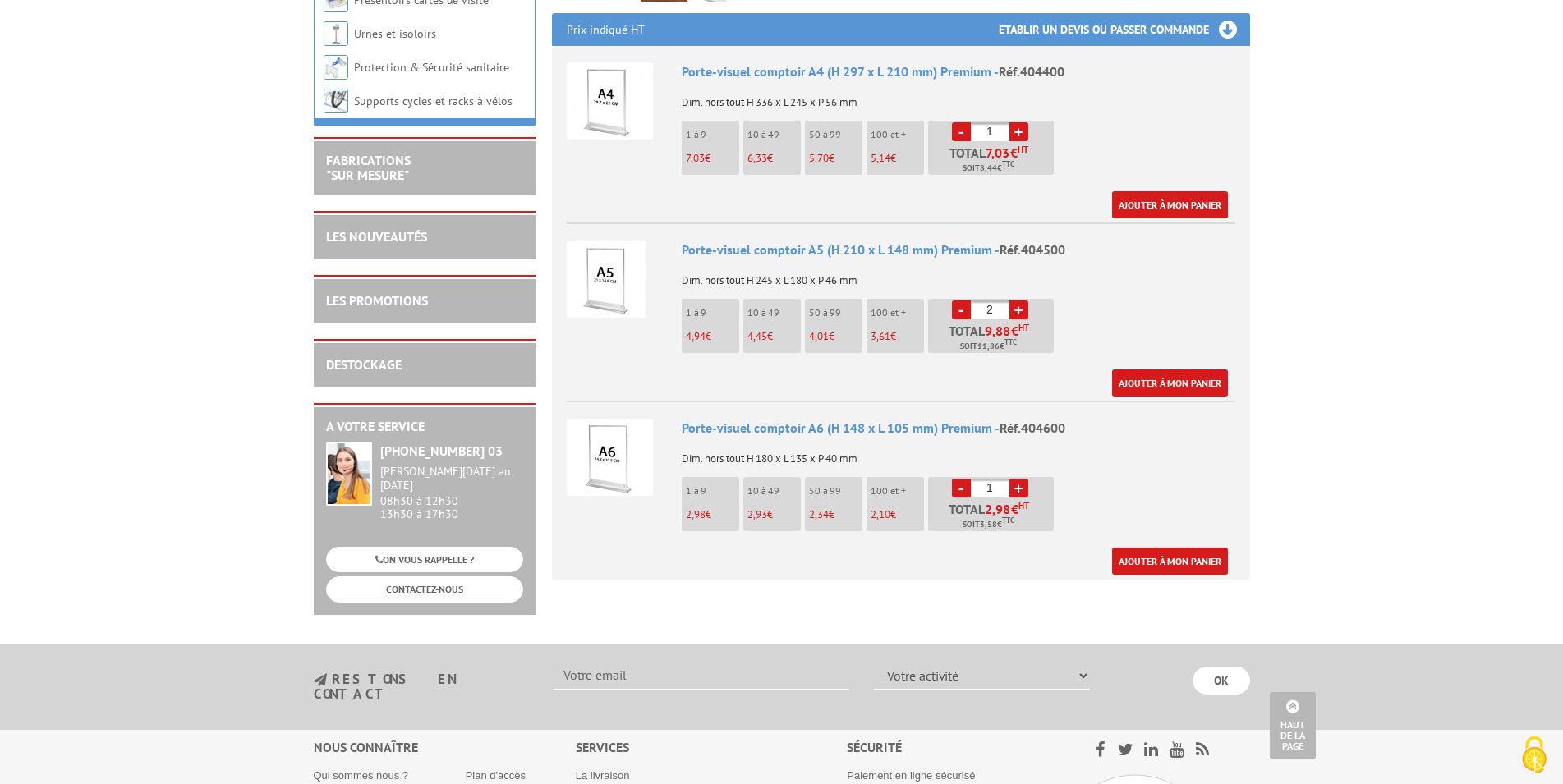
scroll to position [586, 0]
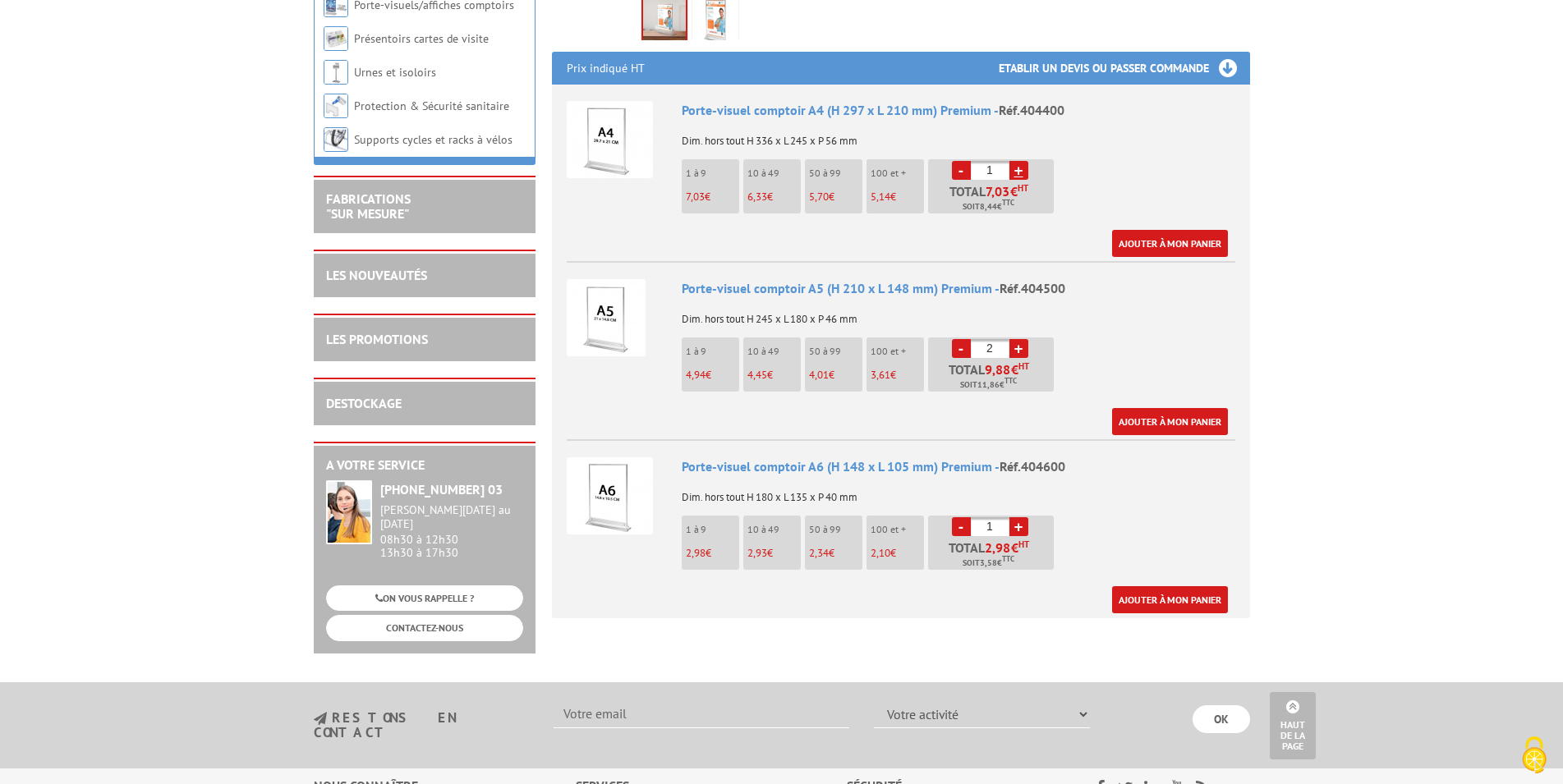
drag, startPoint x: 1022, startPoint y: 170, endPoint x: 1022, endPoint y: 187, distance: 17.0
click at [1022, 172] on link "+" at bounding box center [1018, 169] width 19 height 19
type input "2"
click at [1190, 248] on link "Ajouter à mon panier" at bounding box center [1170, 244] width 116 height 27
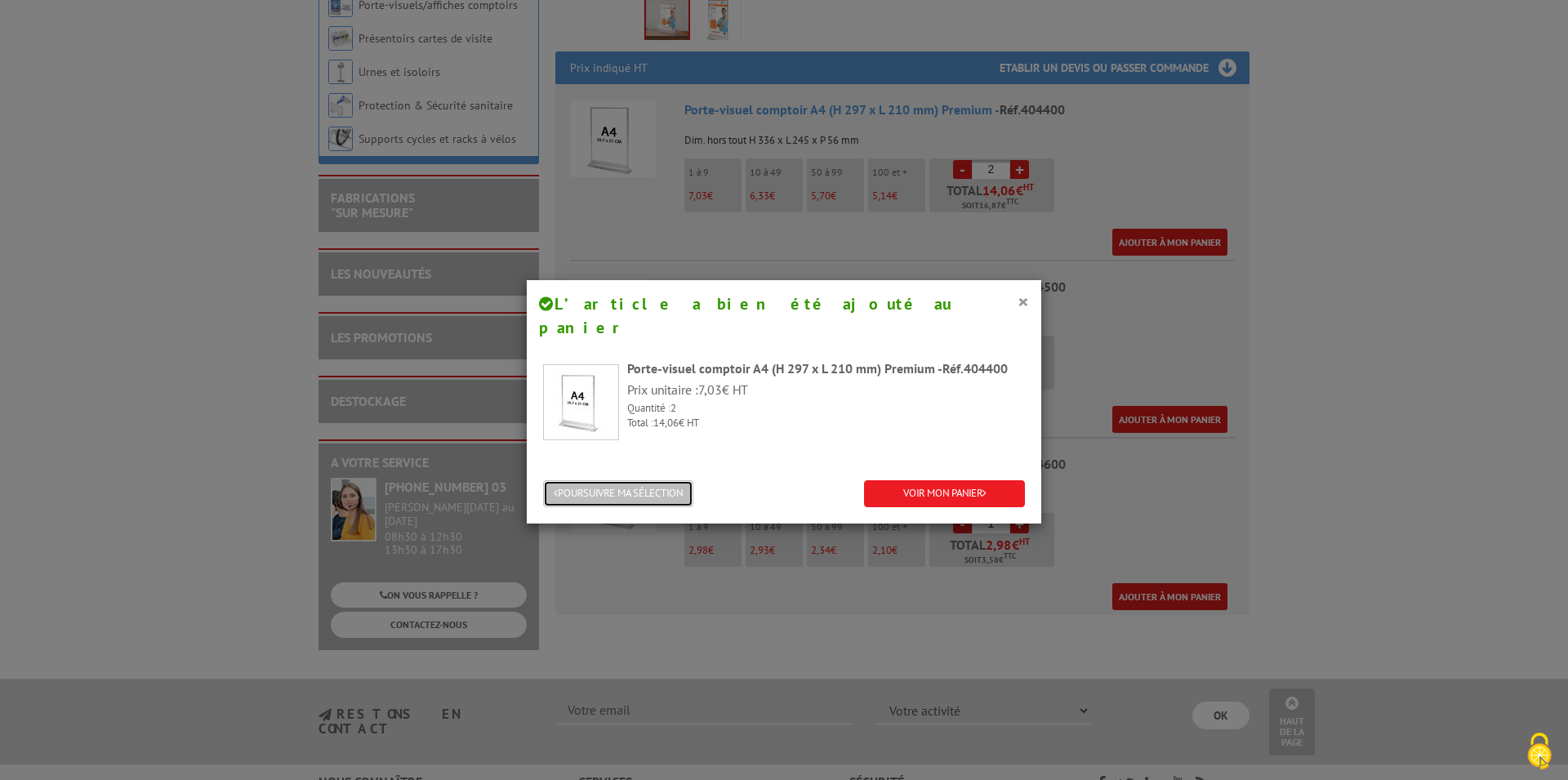
click at [575, 480] on button "POURSUIVRE MA SÉLECTION" at bounding box center [618, 494] width 150 height 27
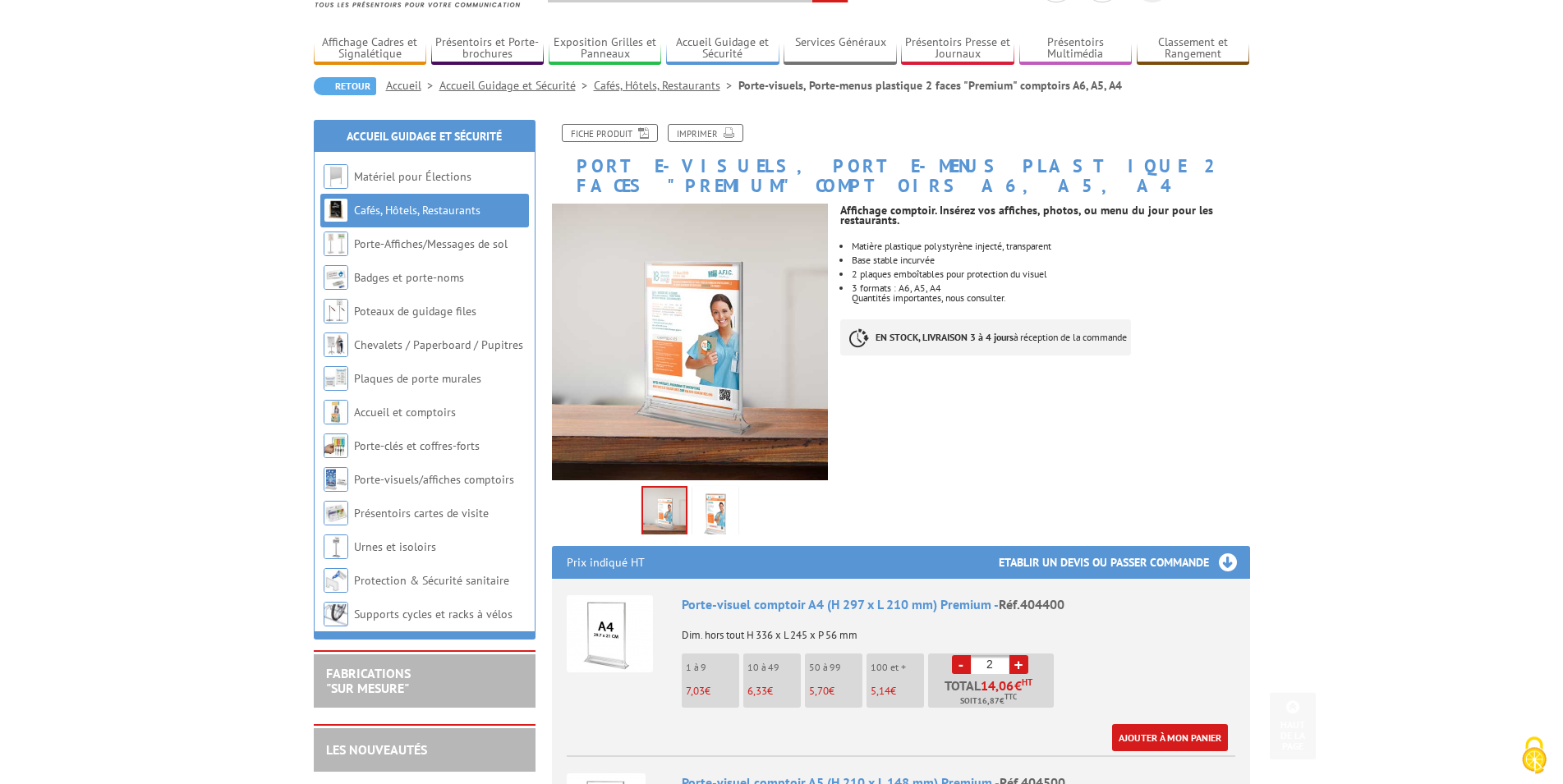
scroll to position [0, 0]
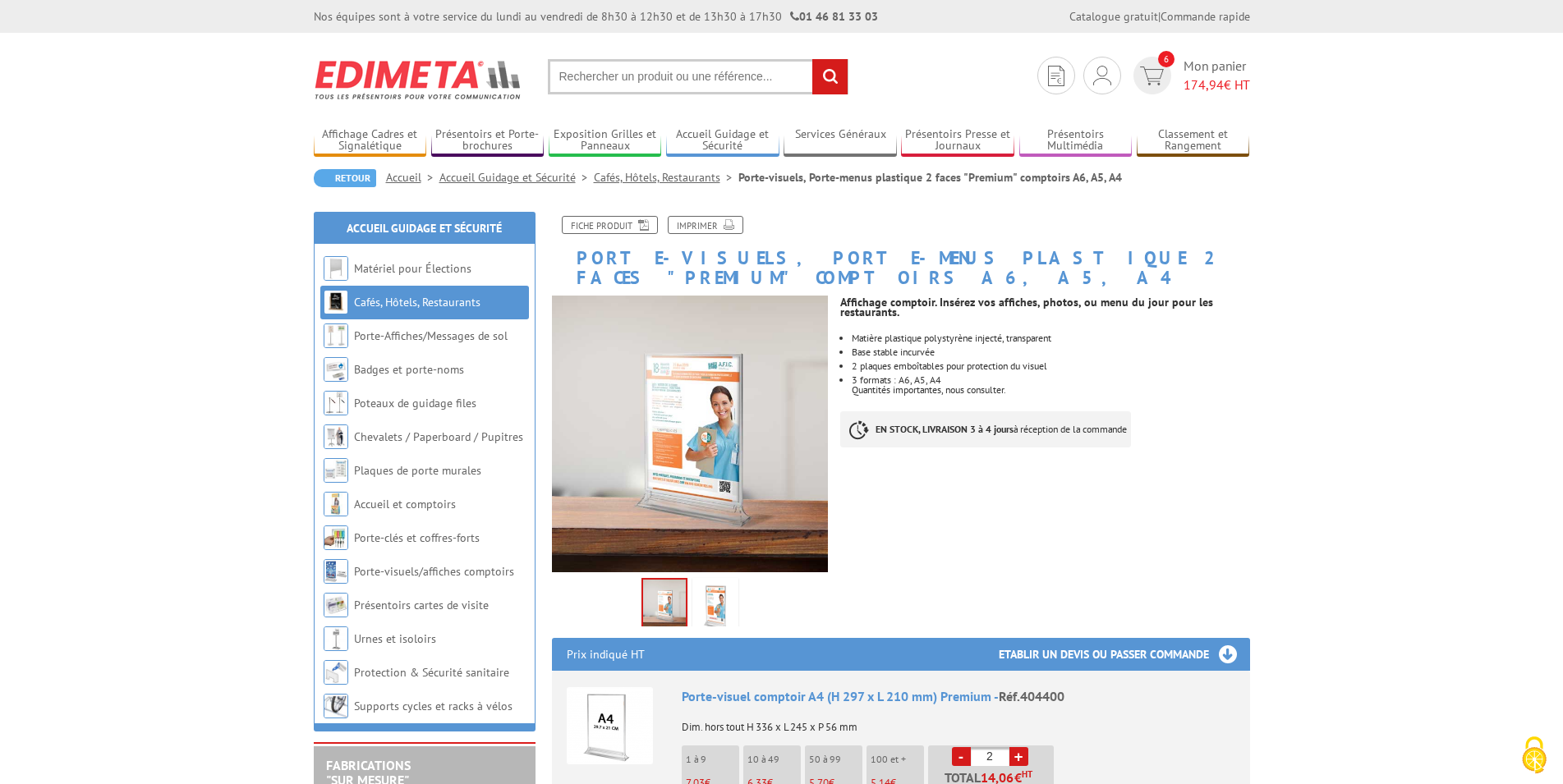
click at [615, 74] on input "text" at bounding box center [698, 76] width 301 height 35
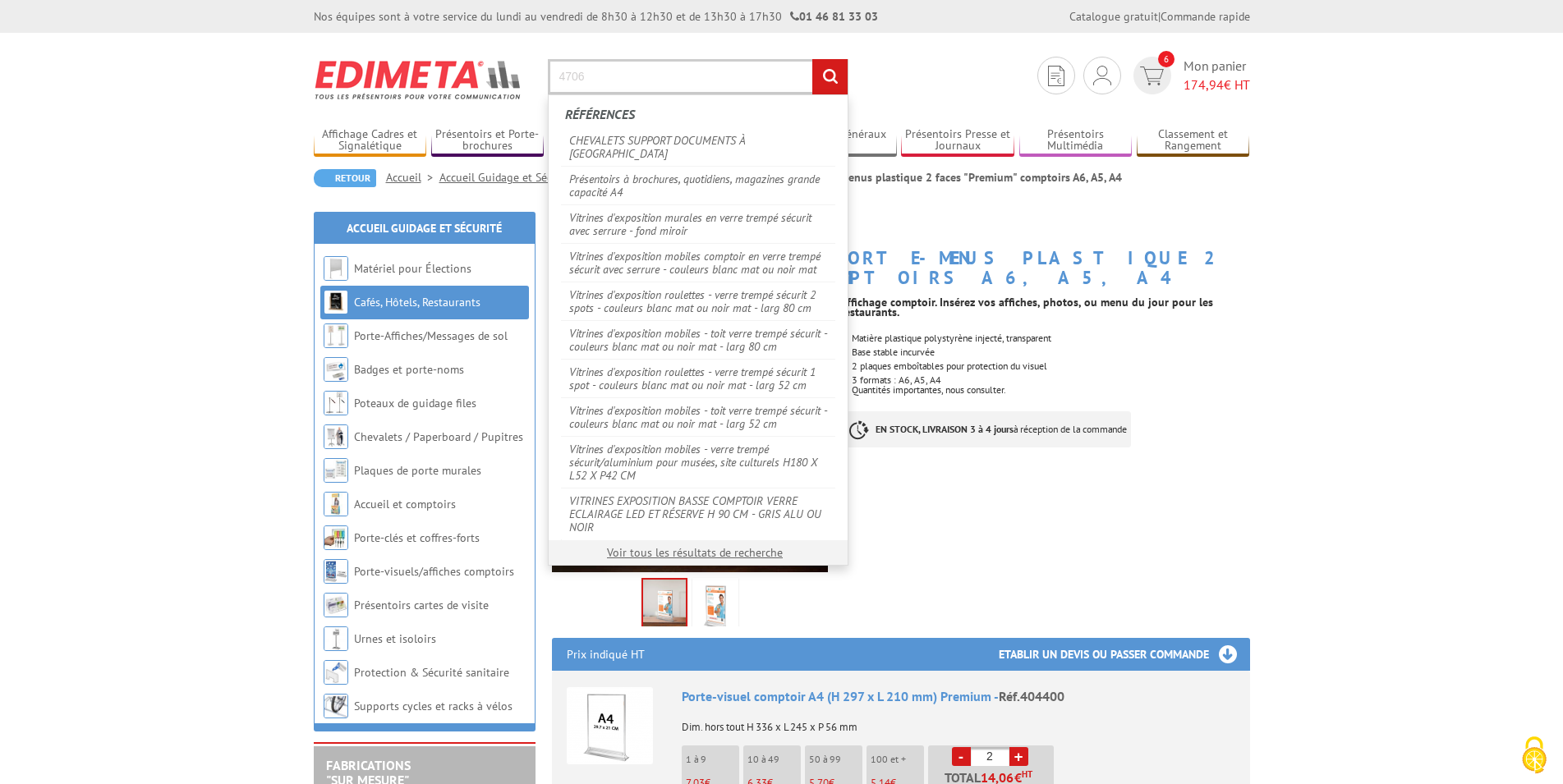
type input "4706"
click at [813, 59] on input "rechercher" at bounding box center [830, 76] width 35 height 35
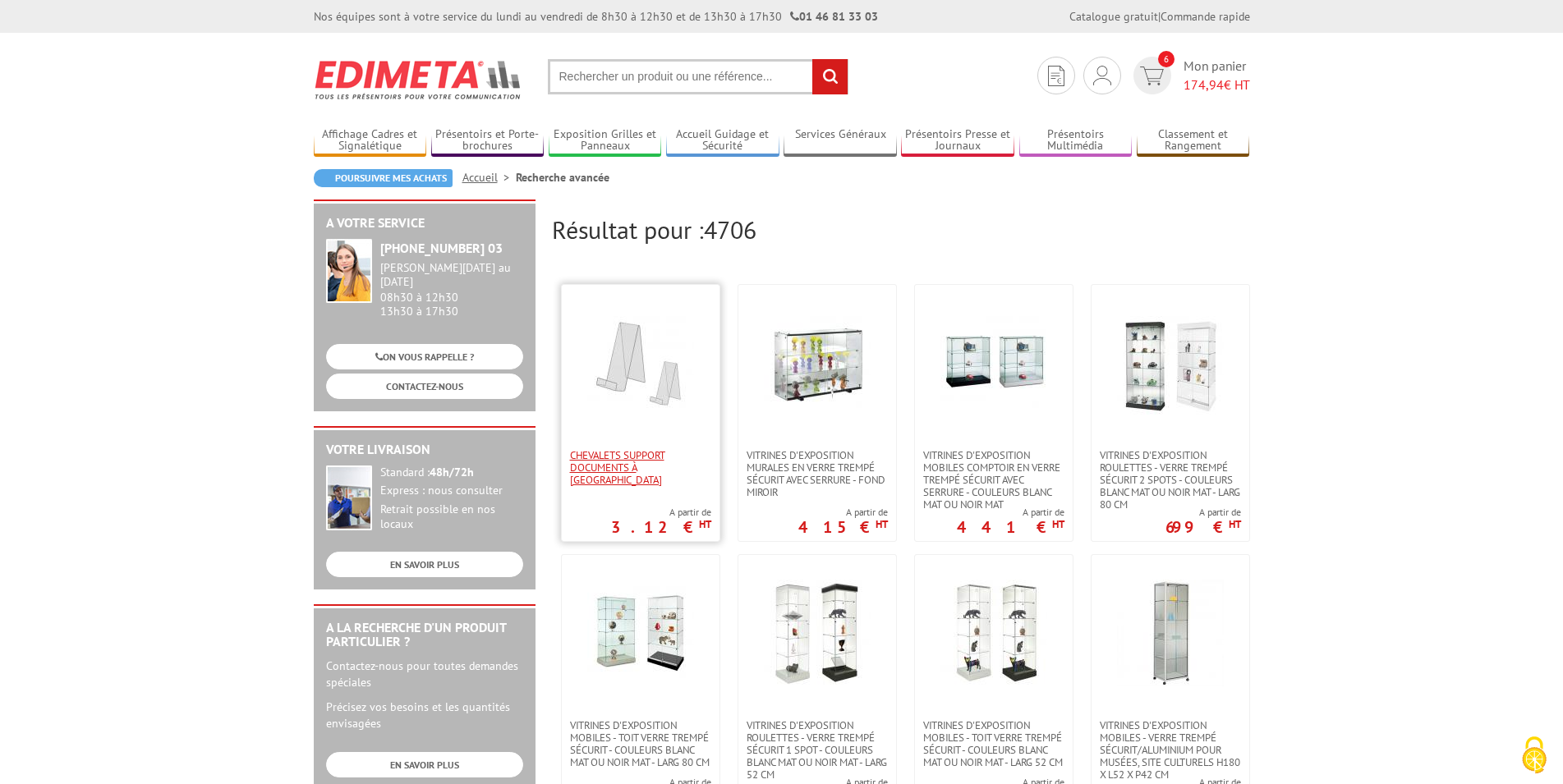
click at [635, 456] on span "CHEVALETS SUPPORT DOCUMENTS À [GEOGRAPHIC_DATA]" at bounding box center [640, 468] width 141 height 37
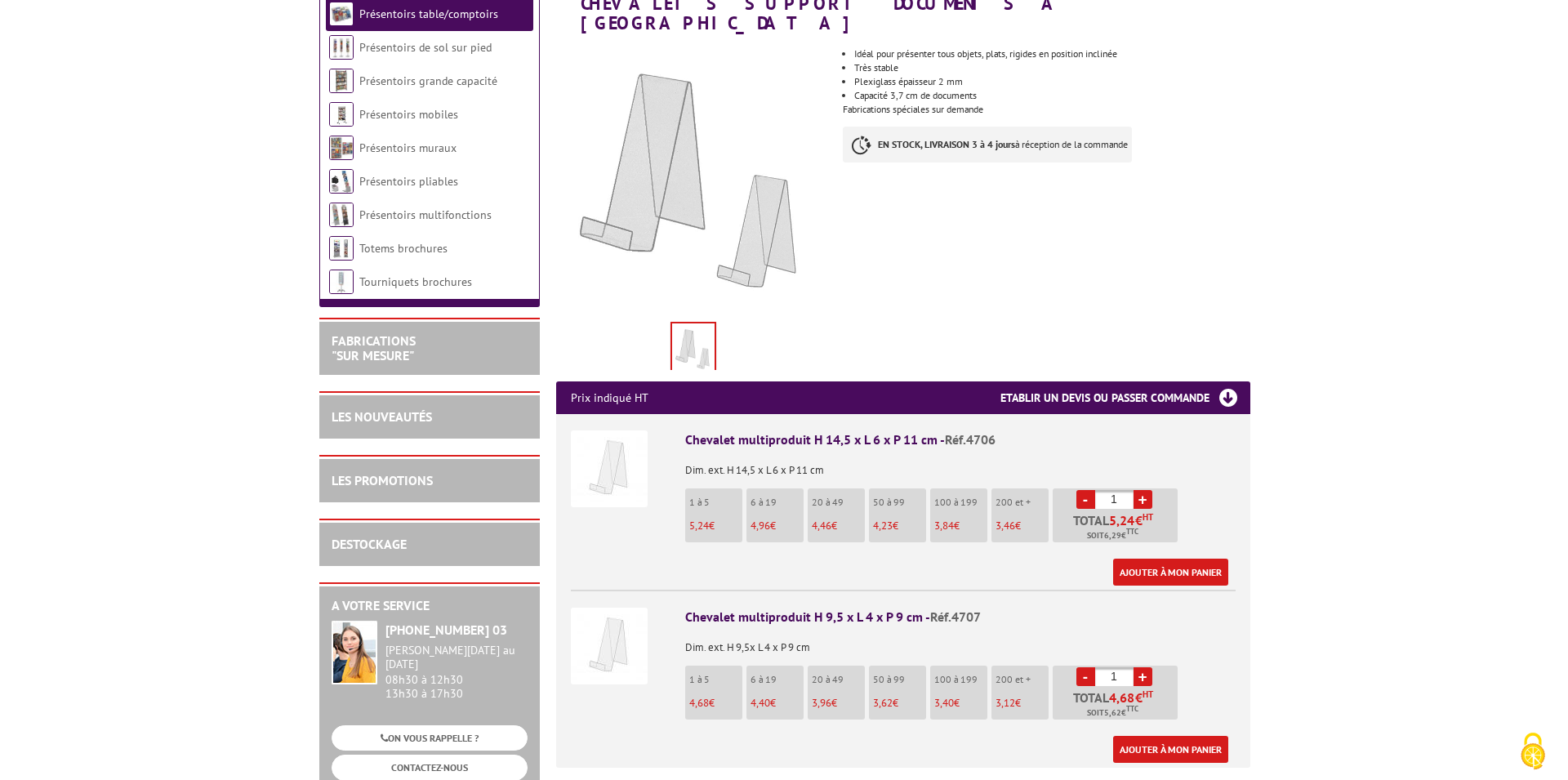
scroll to position [333, 0]
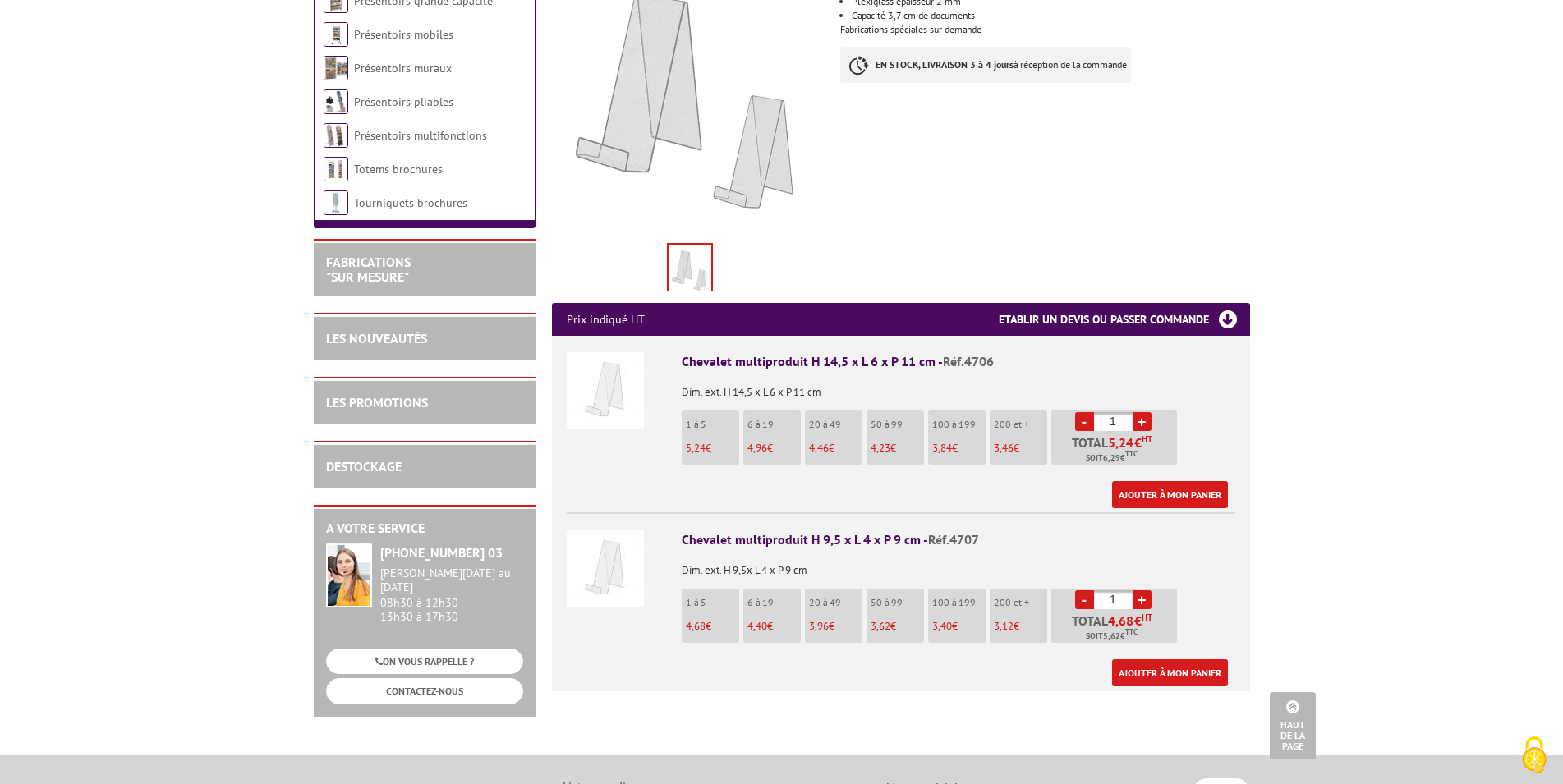
click at [1125, 412] on input "1" at bounding box center [1113, 421] width 38 height 19
type input "10"
click at [1173, 482] on link "Ajouter à mon panier" at bounding box center [1170, 495] width 116 height 27
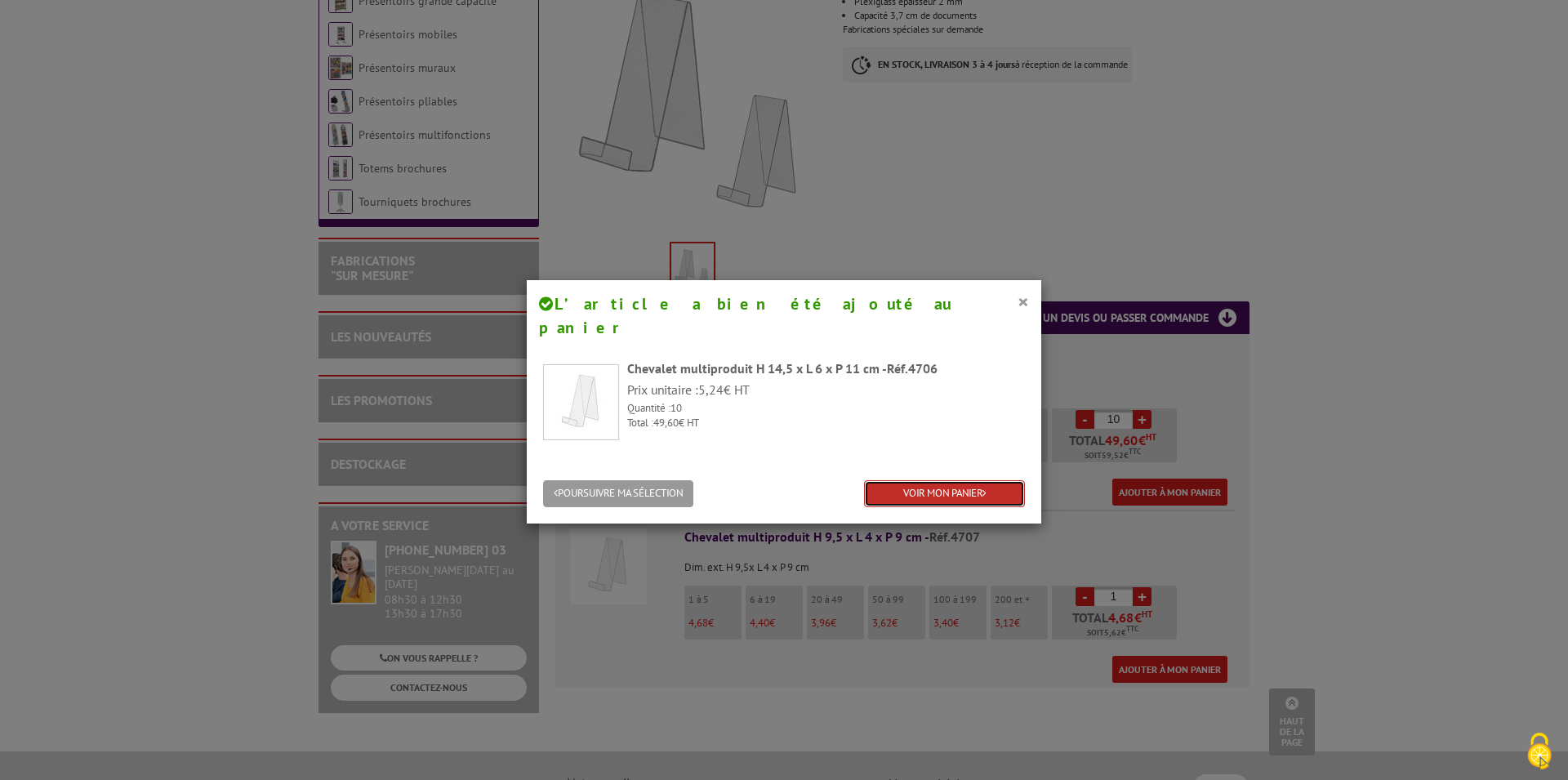
click at [917, 480] on link "VOIR MON PANIER" at bounding box center [944, 494] width 161 height 27
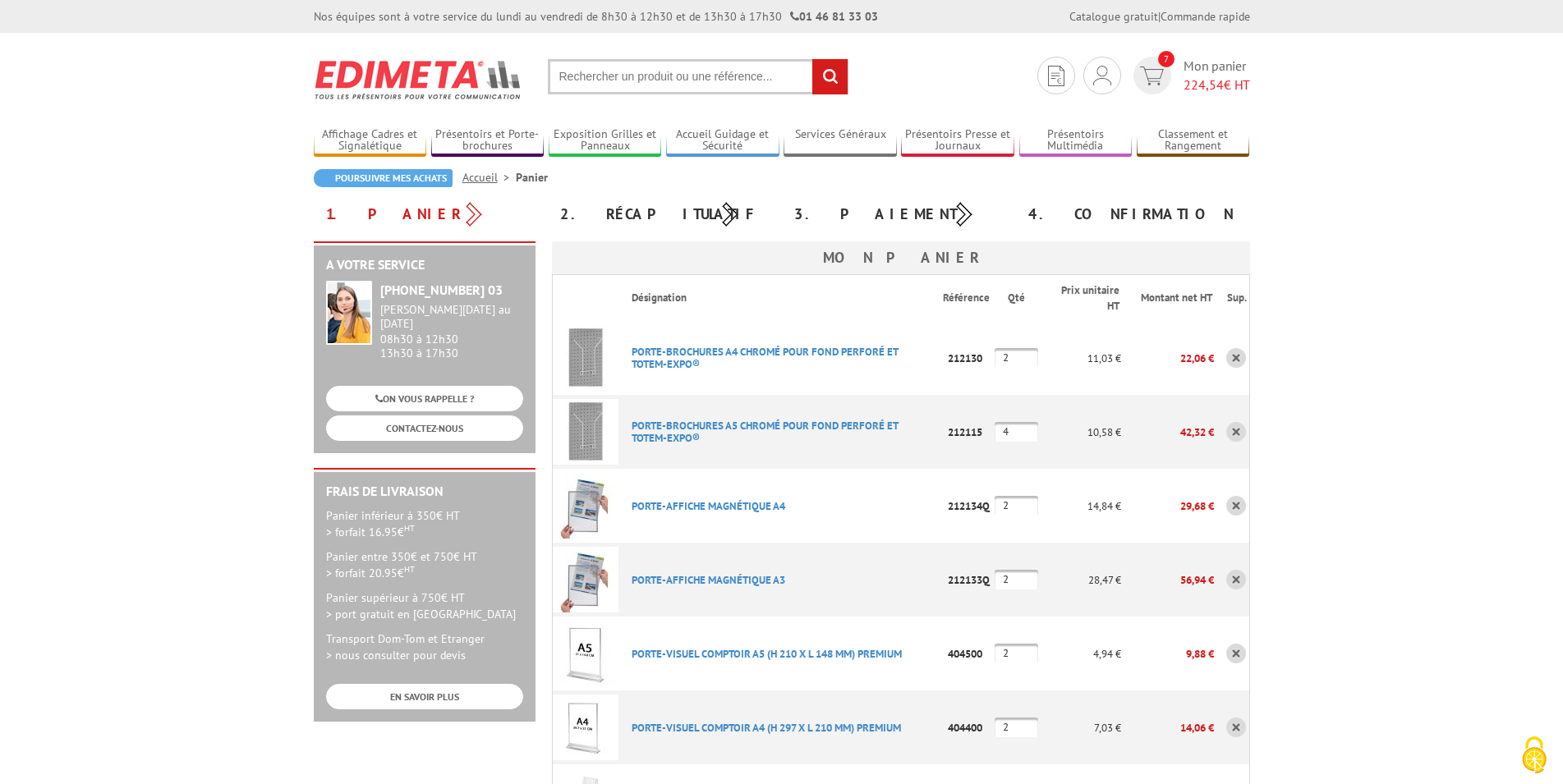
click at [704, 73] on input "text" at bounding box center [698, 76] width 301 height 35
type input "chevalet coup de coeur"
click at [813, 59] on input "rechercher" at bounding box center [830, 76] width 35 height 35
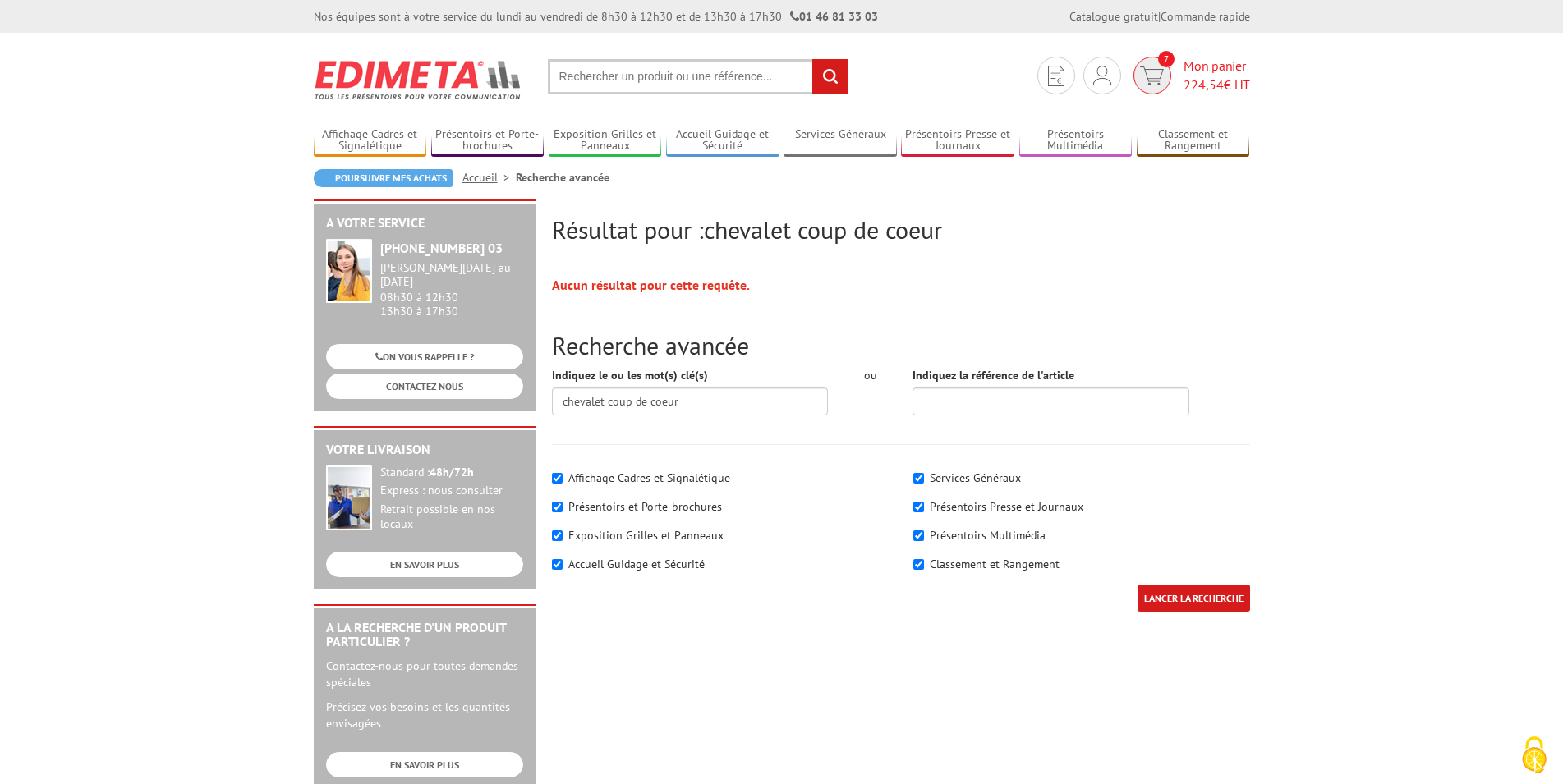
click at [1214, 85] on span "224,54" at bounding box center [1204, 84] width 40 height 17
